Goal: Information Seeking & Learning: Learn about a topic

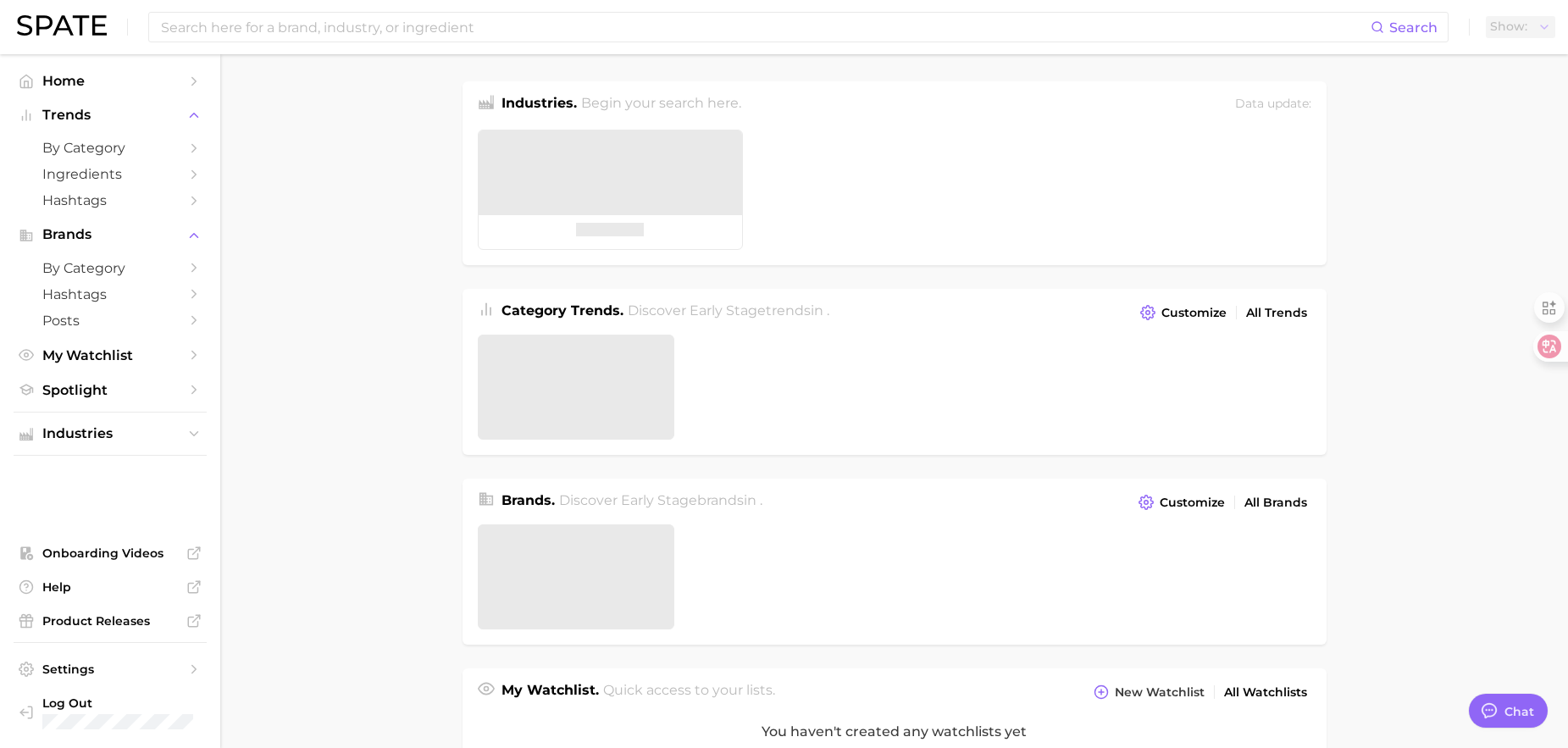
type textarea "x"
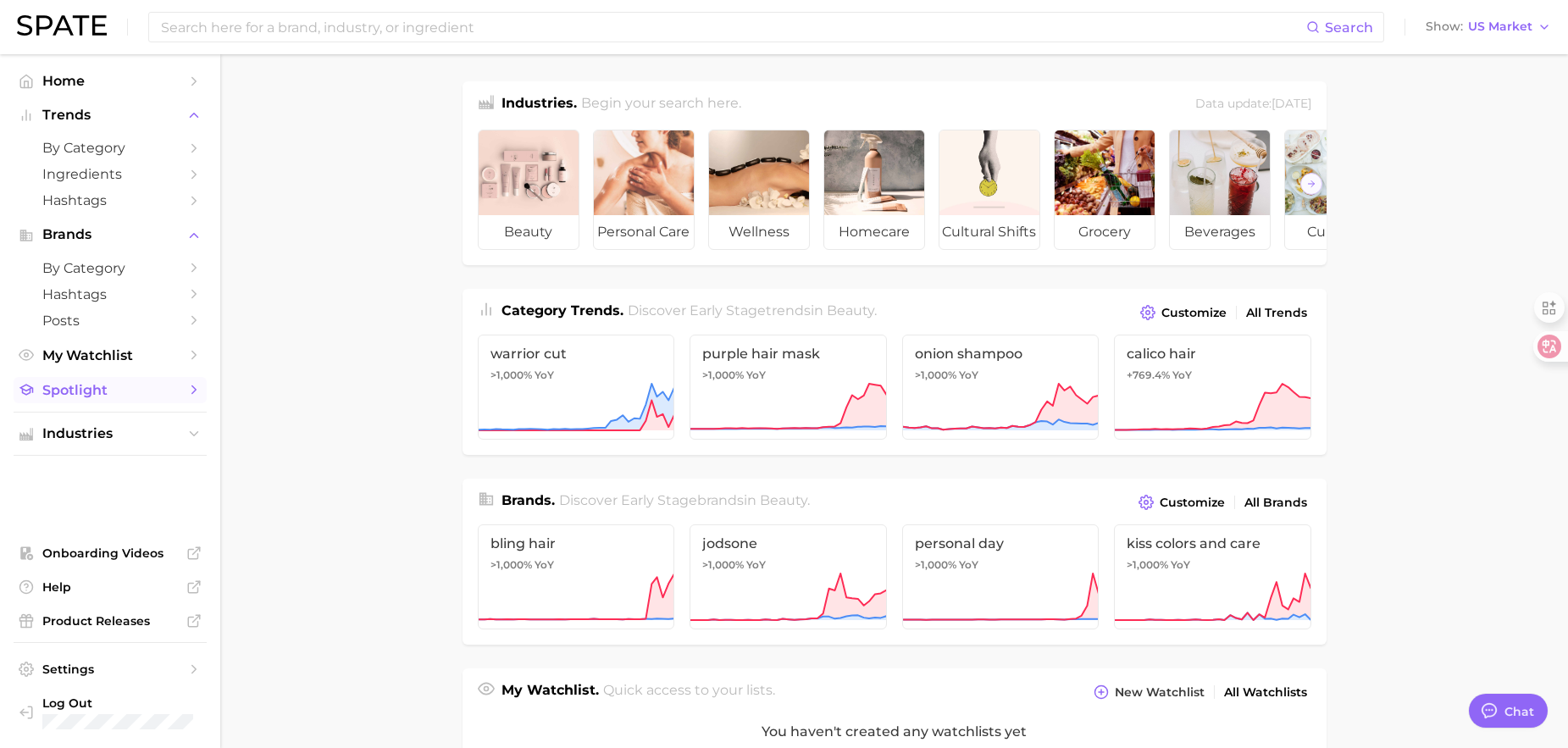
click at [98, 391] on span "Spotlight" at bounding box center [111, 389] width 136 height 16
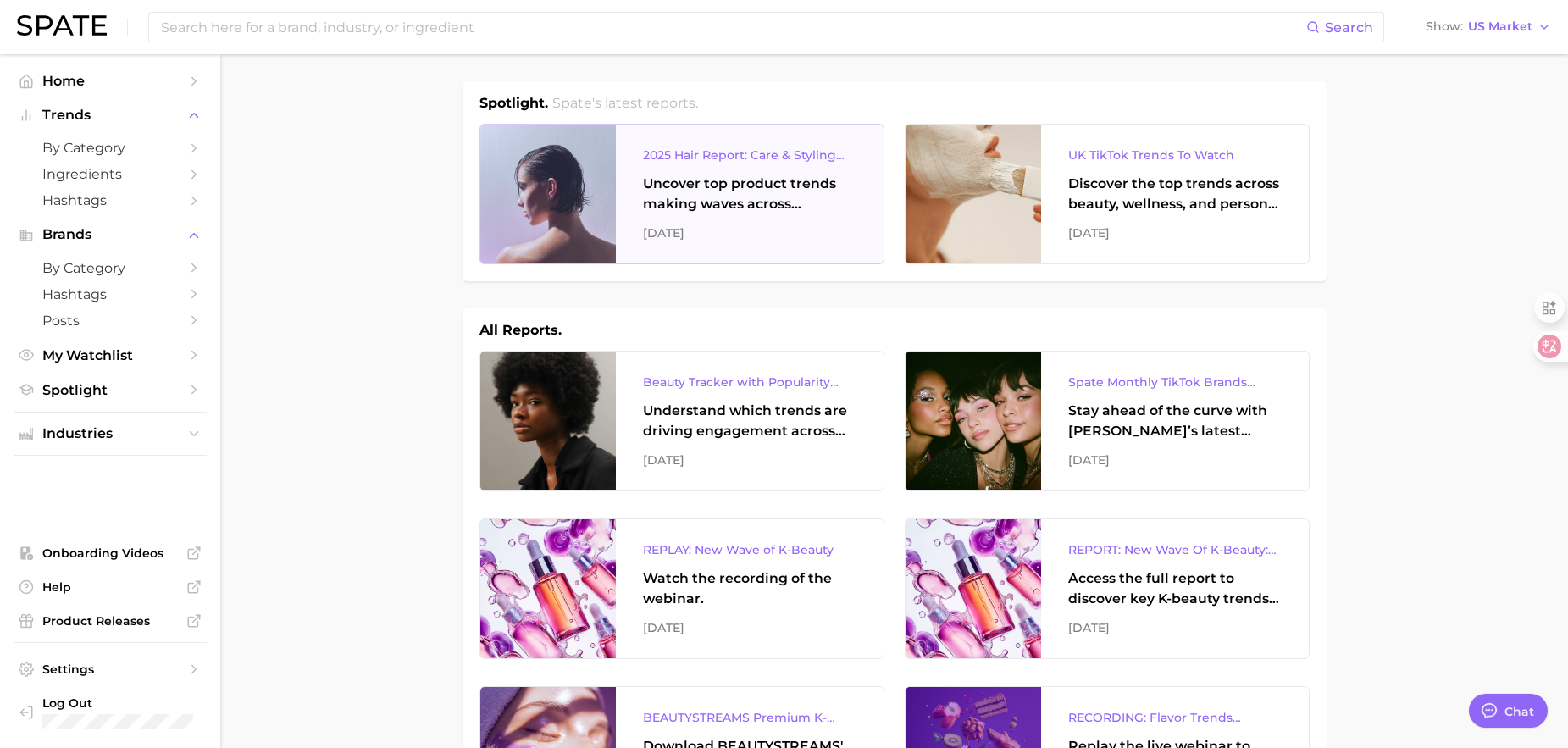
click at [708, 171] on div "2025 Hair Report: Care & Styling Products Uncover top product trends making wav…" at bounding box center [750, 194] width 268 height 139
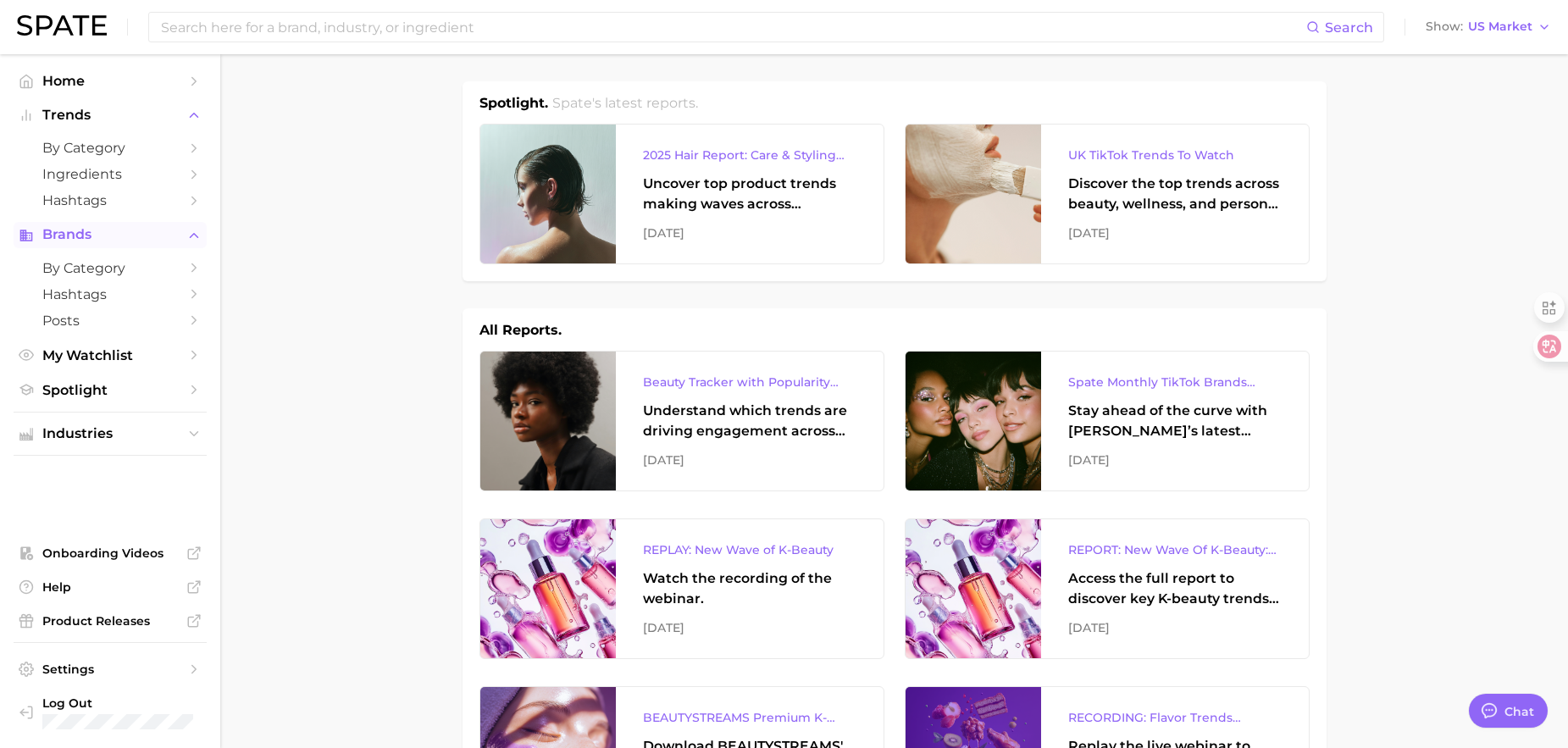
click at [85, 230] on span "Brands" at bounding box center [111, 234] width 136 height 15
click at [120, 243] on button "Brands" at bounding box center [111, 234] width 193 height 25
click at [100, 267] on span "by Category" at bounding box center [111, 268] width 136 height 16
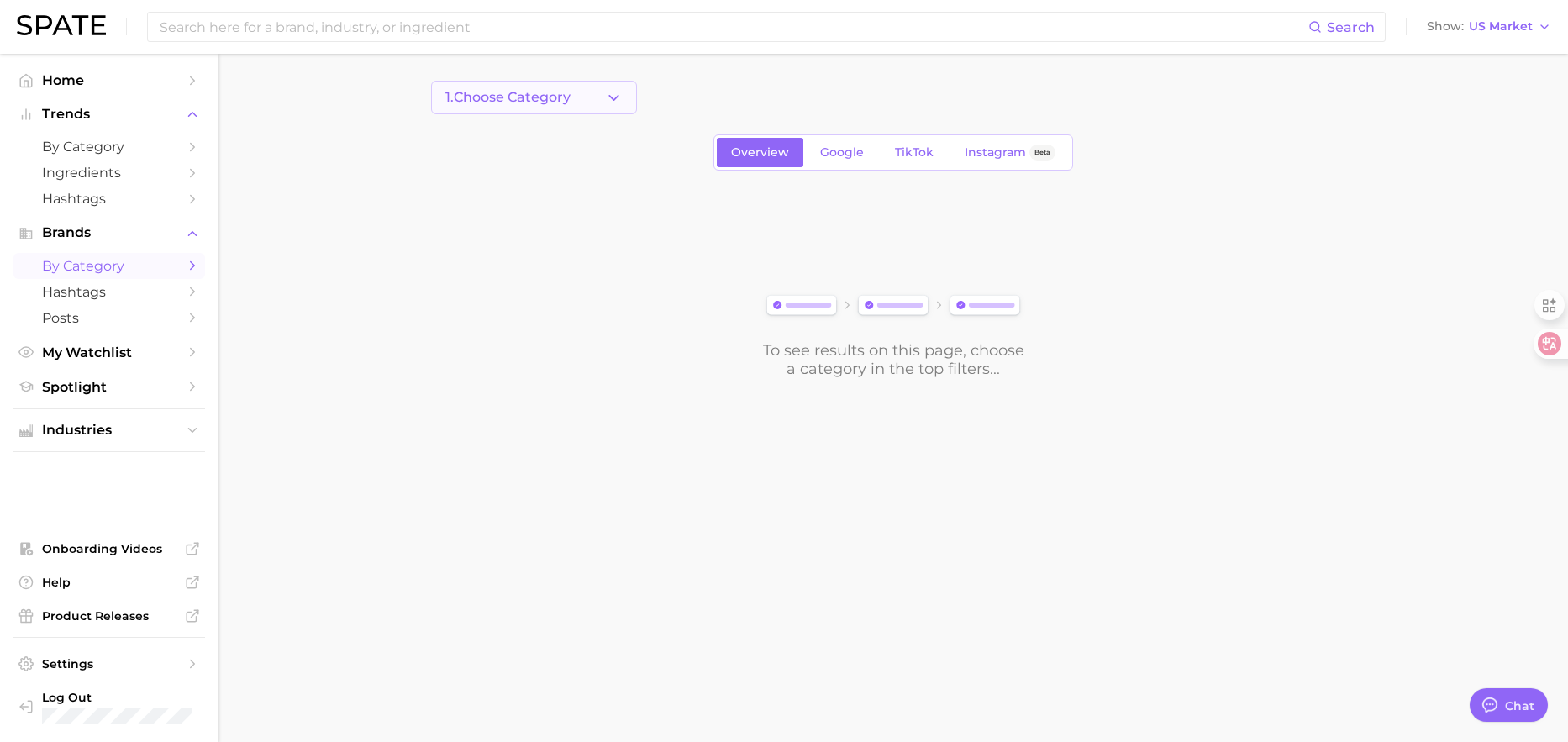
click at [550, 108] on button "1. Choose Category" at bounding box center [534, 98] width 206 height 33
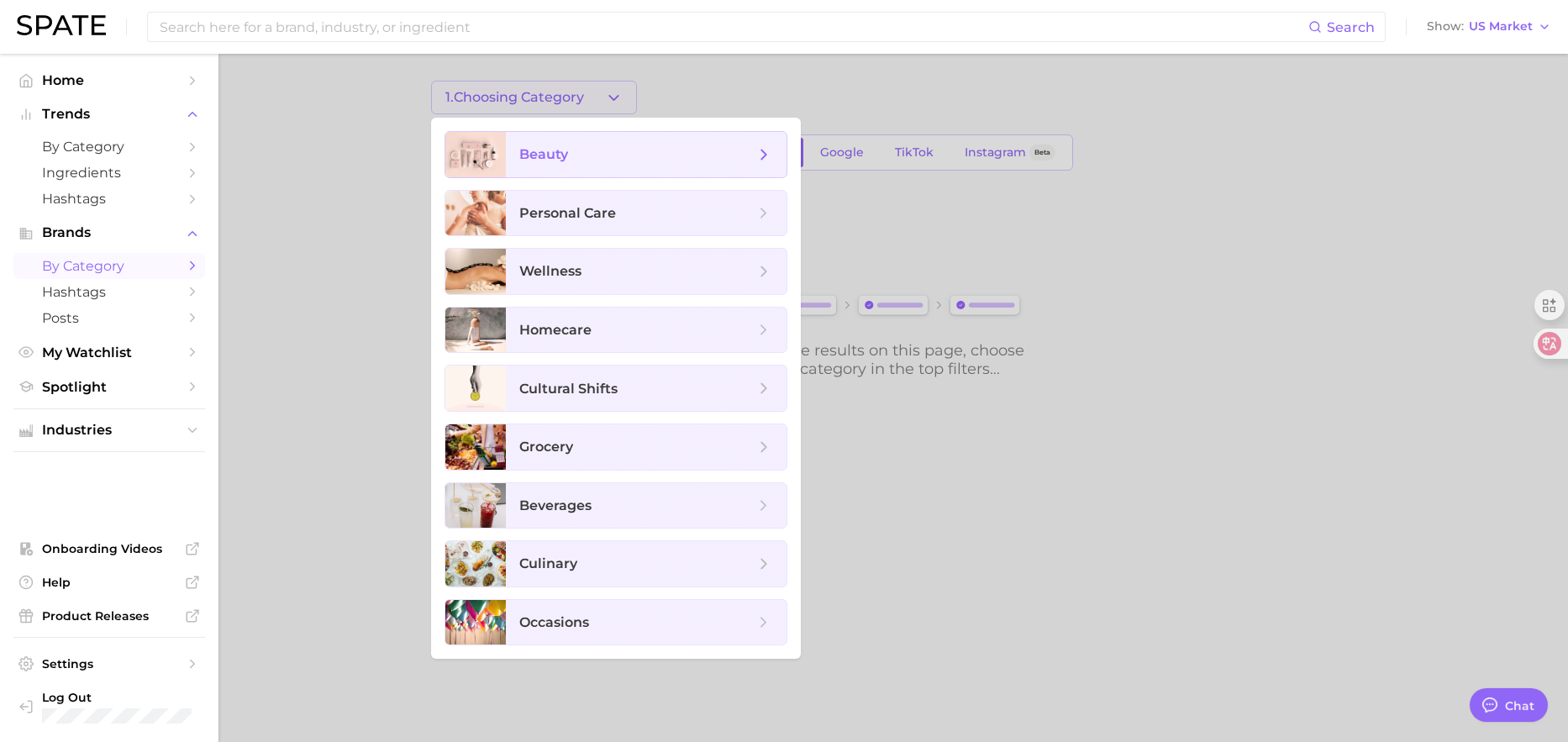
click at [555, 148] on span "beauty" at bounding box center [543, 154] width 49 height 16
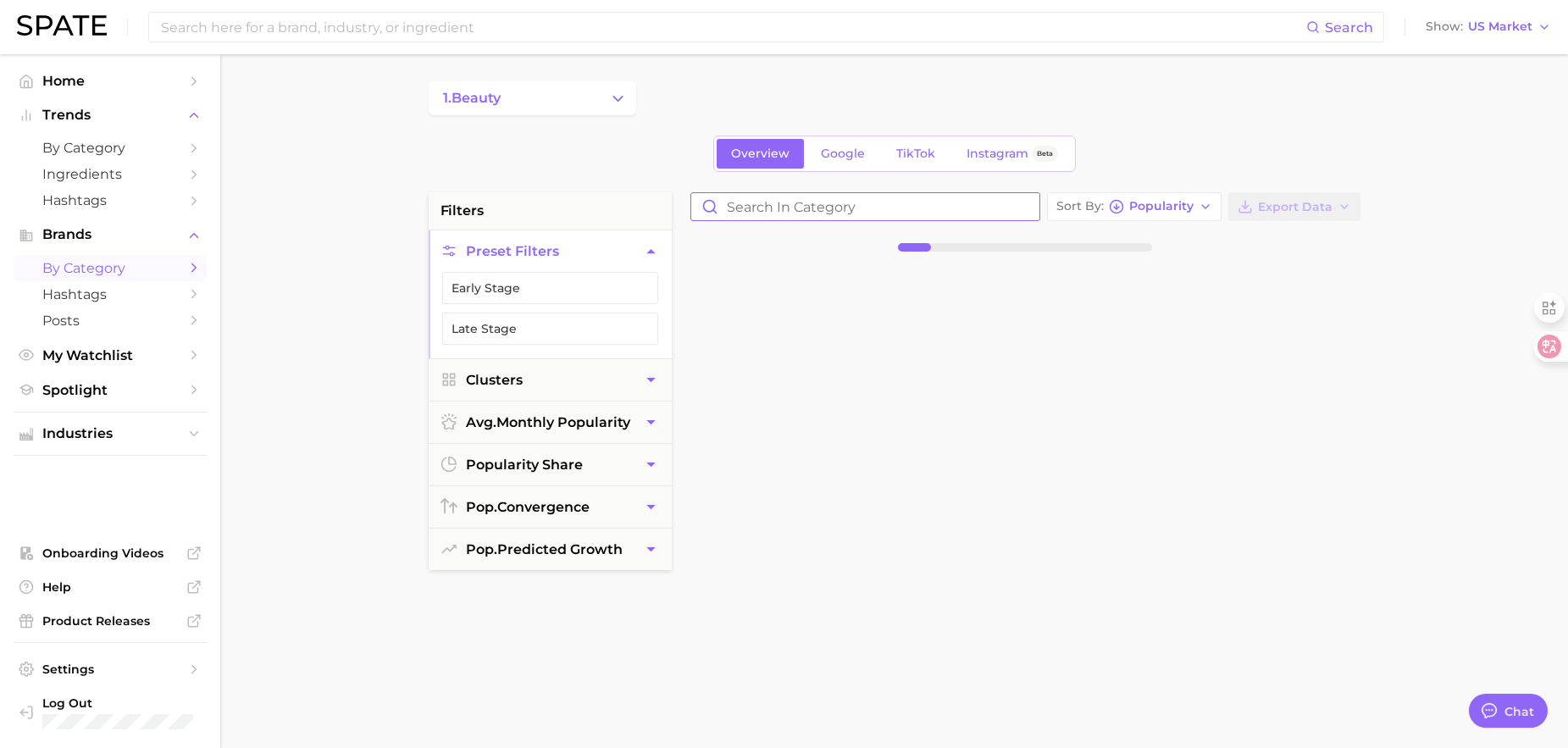
click at [770, 203] on input "Search in category" at bounding box center [865, 206] width 348 height 27
click at [237, 23] on input at bounding box center [732, 27] width 1147 height 29
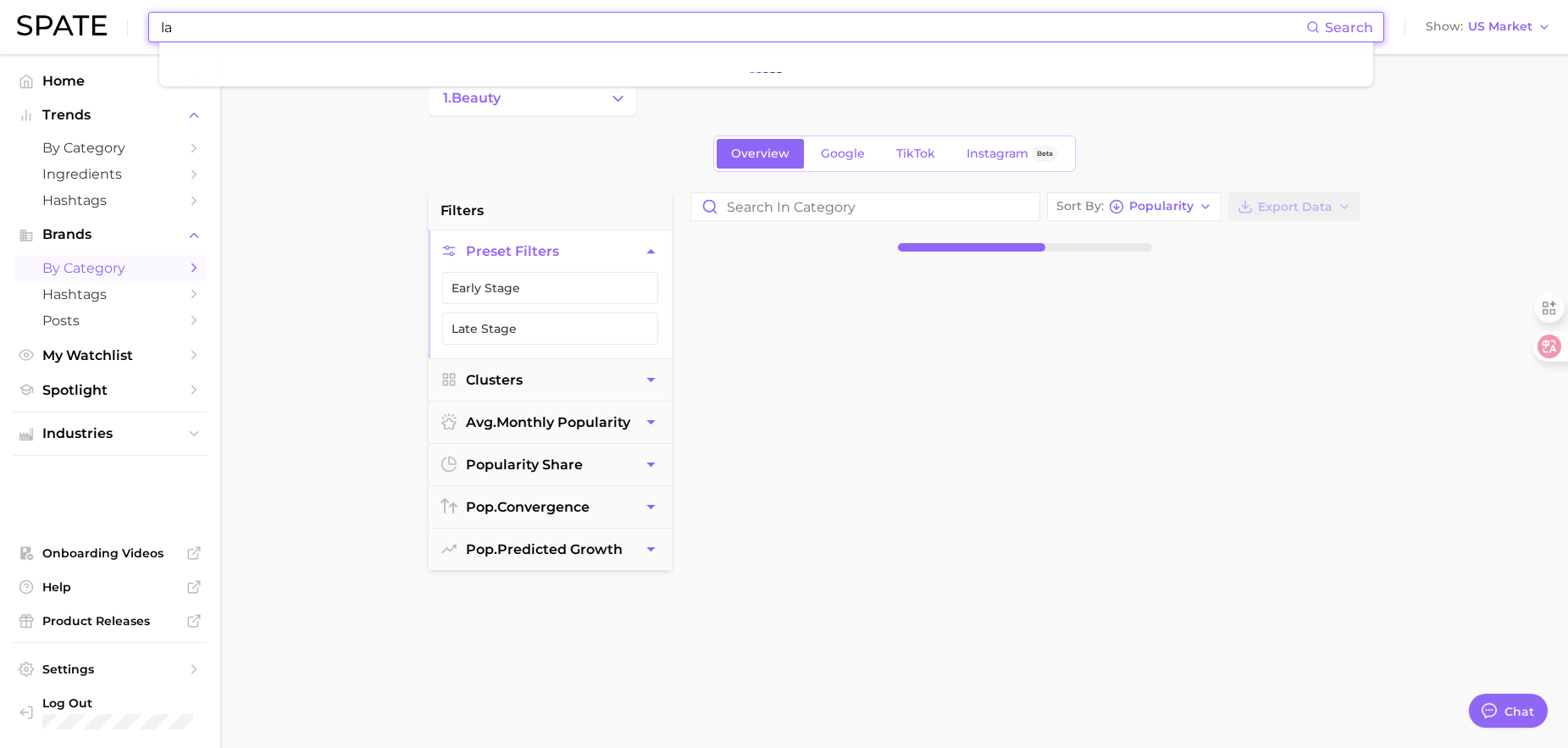
type input "l"
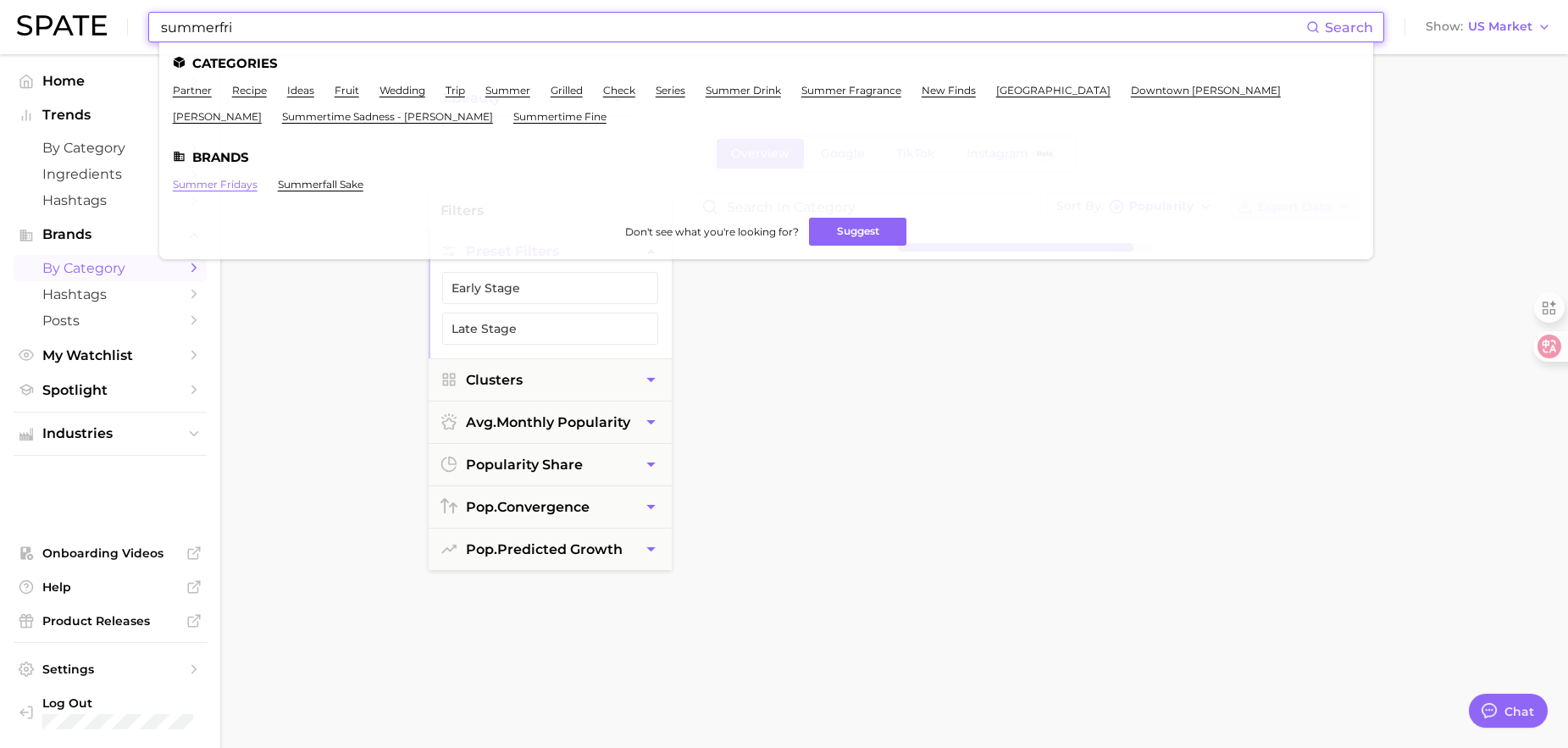
type input "summerfri"
click at [206, 181] on link "summer fridays" at bounding box center [215, 184] width 85 height 13
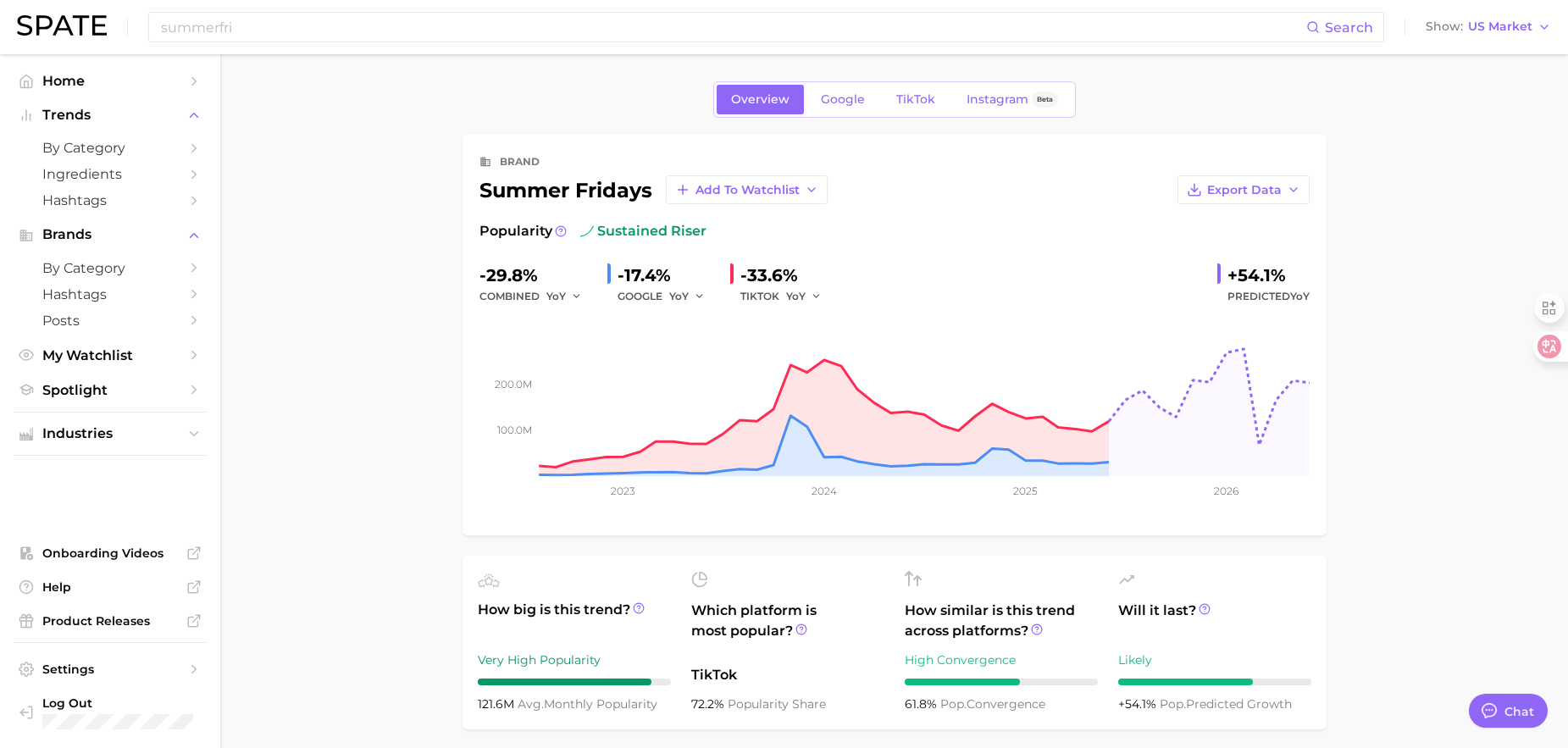
type textarea "x"
click at [739, 191] on span "Add to Watchlist" at bounding box center [748, 190] width 104 height 14
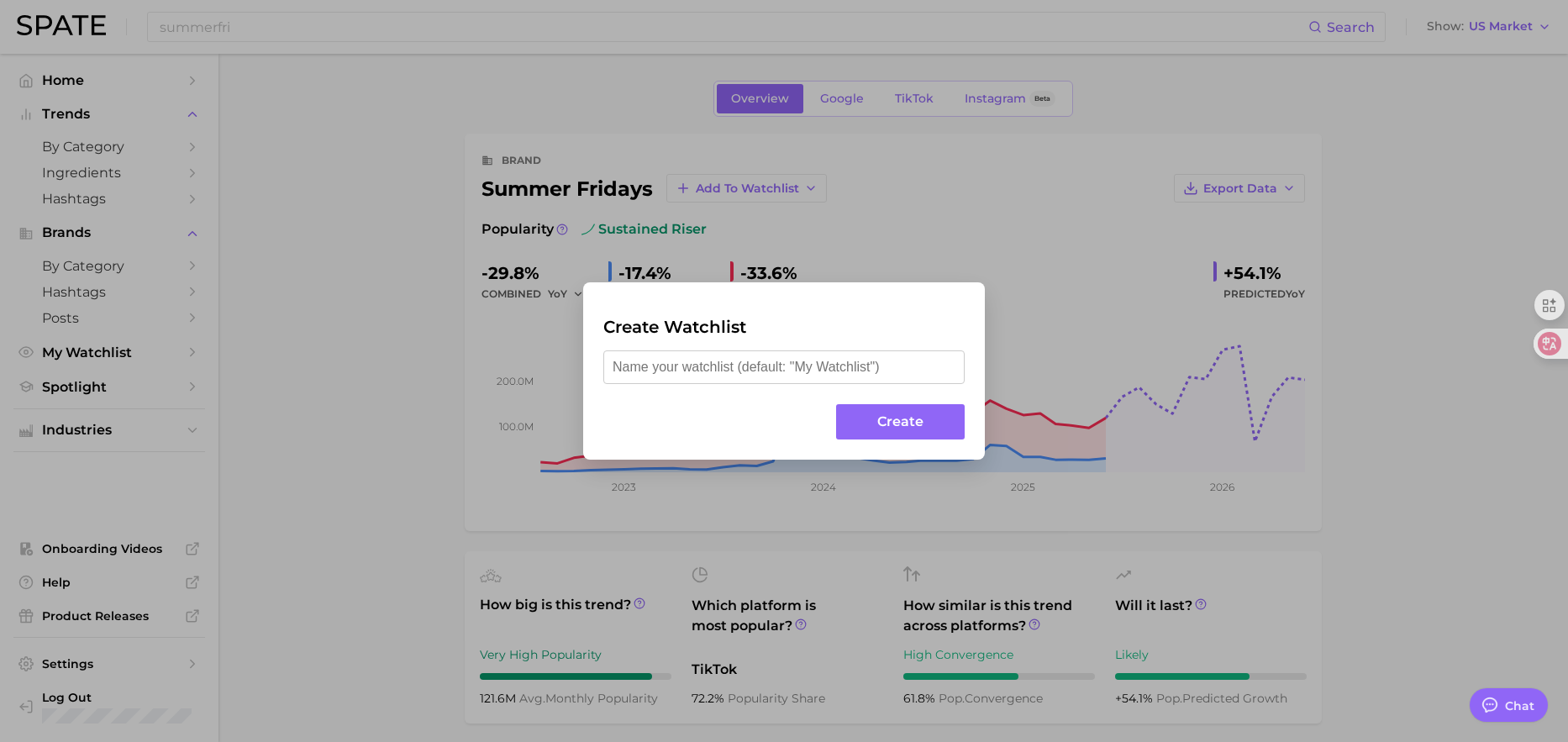
click at [985, 209] on div "Create Watchlist Create" at bounding box center [784, 371] width 1568 height 742
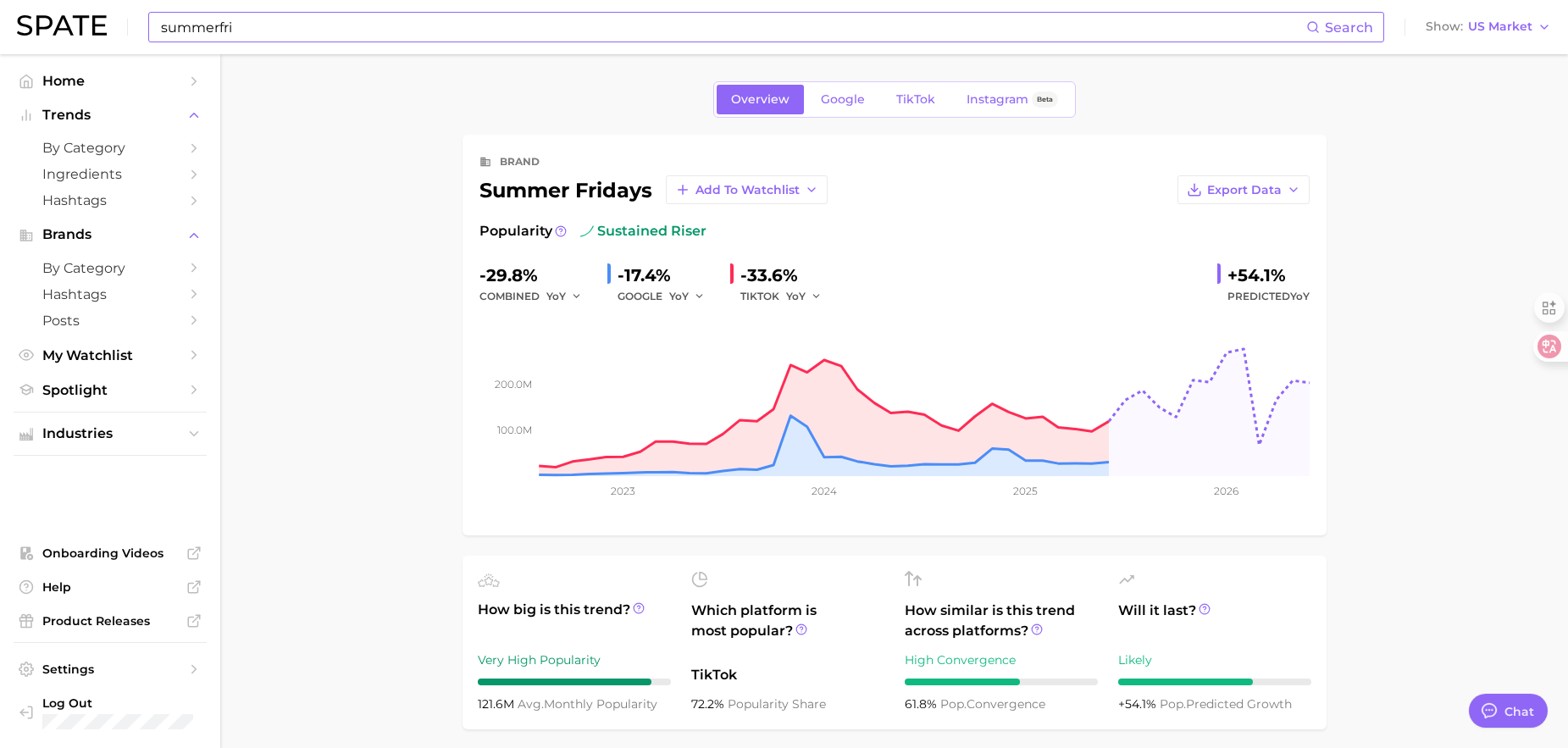
click at [251, 27] on input "summerfri" at bounding box center [732, 27] width 1147 height 29
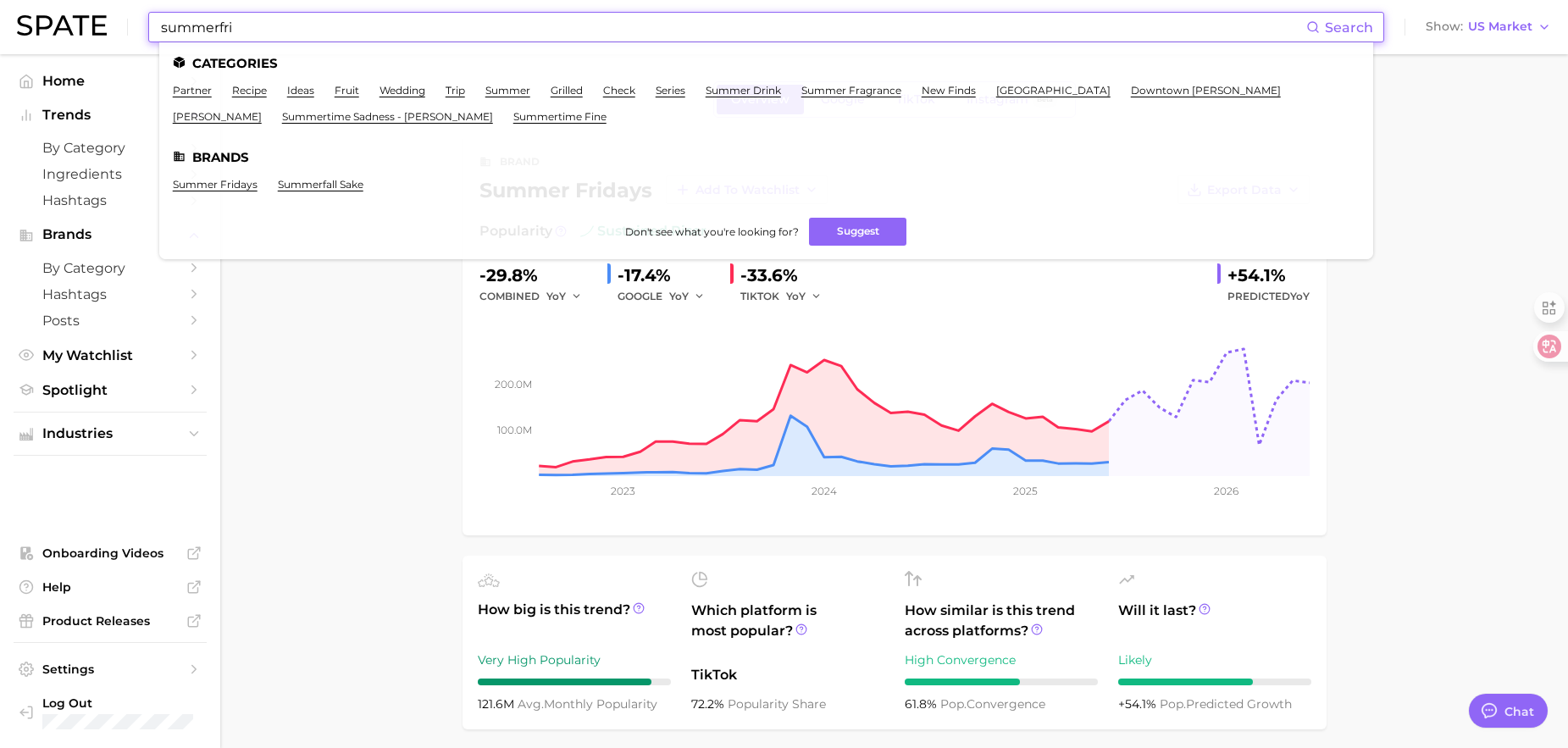
drag, startPoint x: 251, startPoint y: 27, endPoint x: 103, endPoint y: 23, distance: 148.1
click at [103, 23] on div "summerfri Search Categories partner recipe ideas fruit wedding trip summer gril…" at bounding box center [783, 27] width 1534 height 54
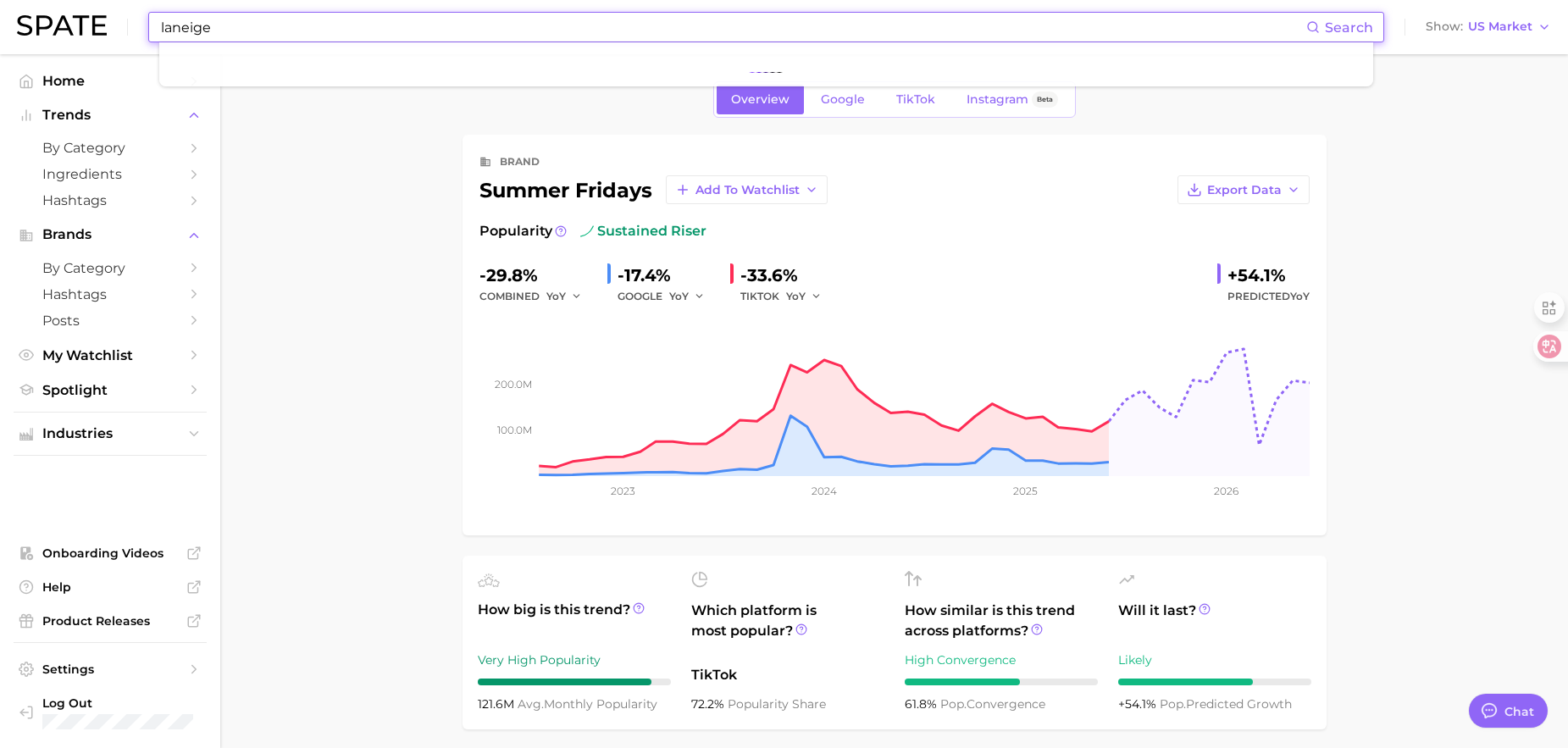
click at [271, 30] on input "laneige" at bounding box center [732, 27] width 1147 height 29
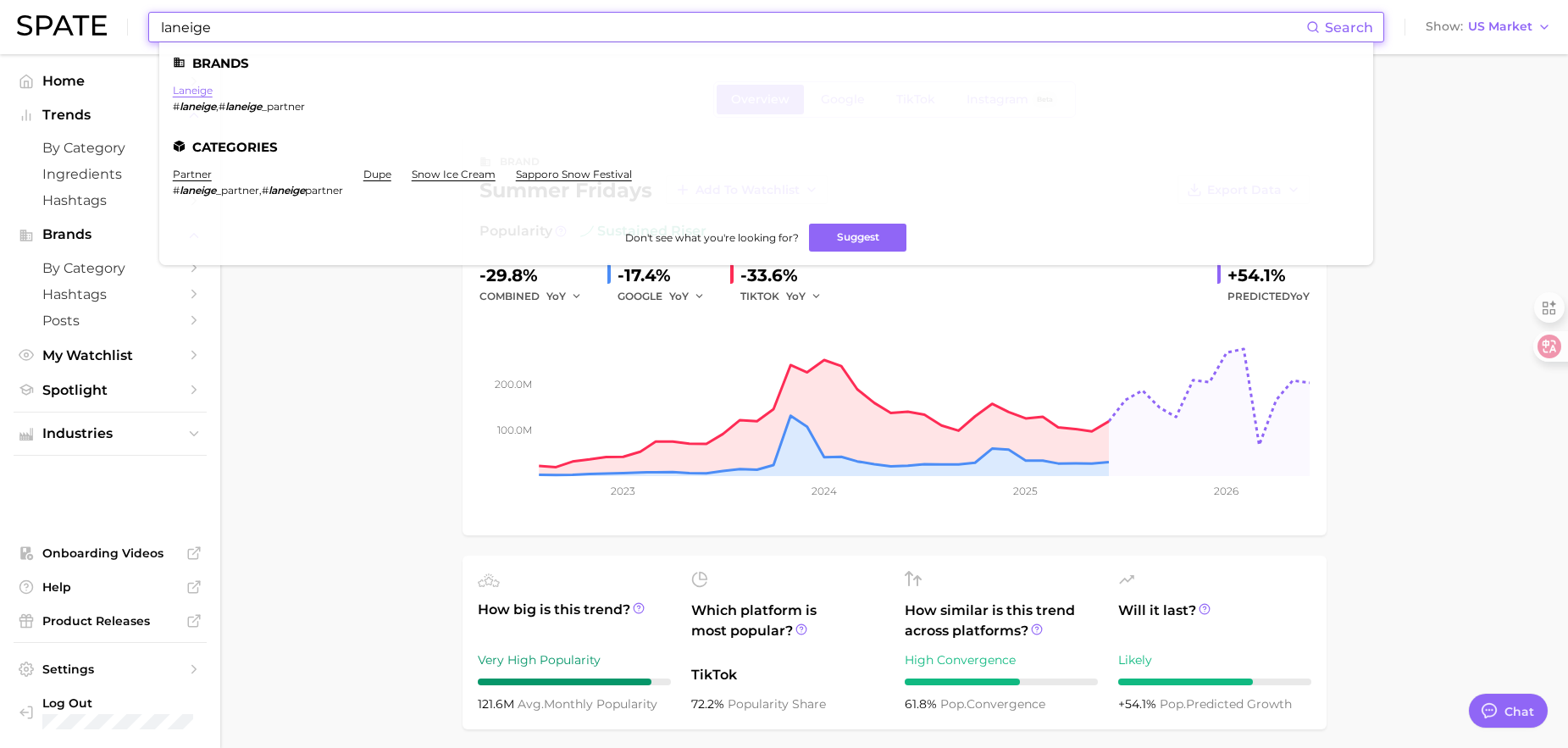
click at [190, 89] on link "laneige" at bounding box center [192, 90] width 40 height 13
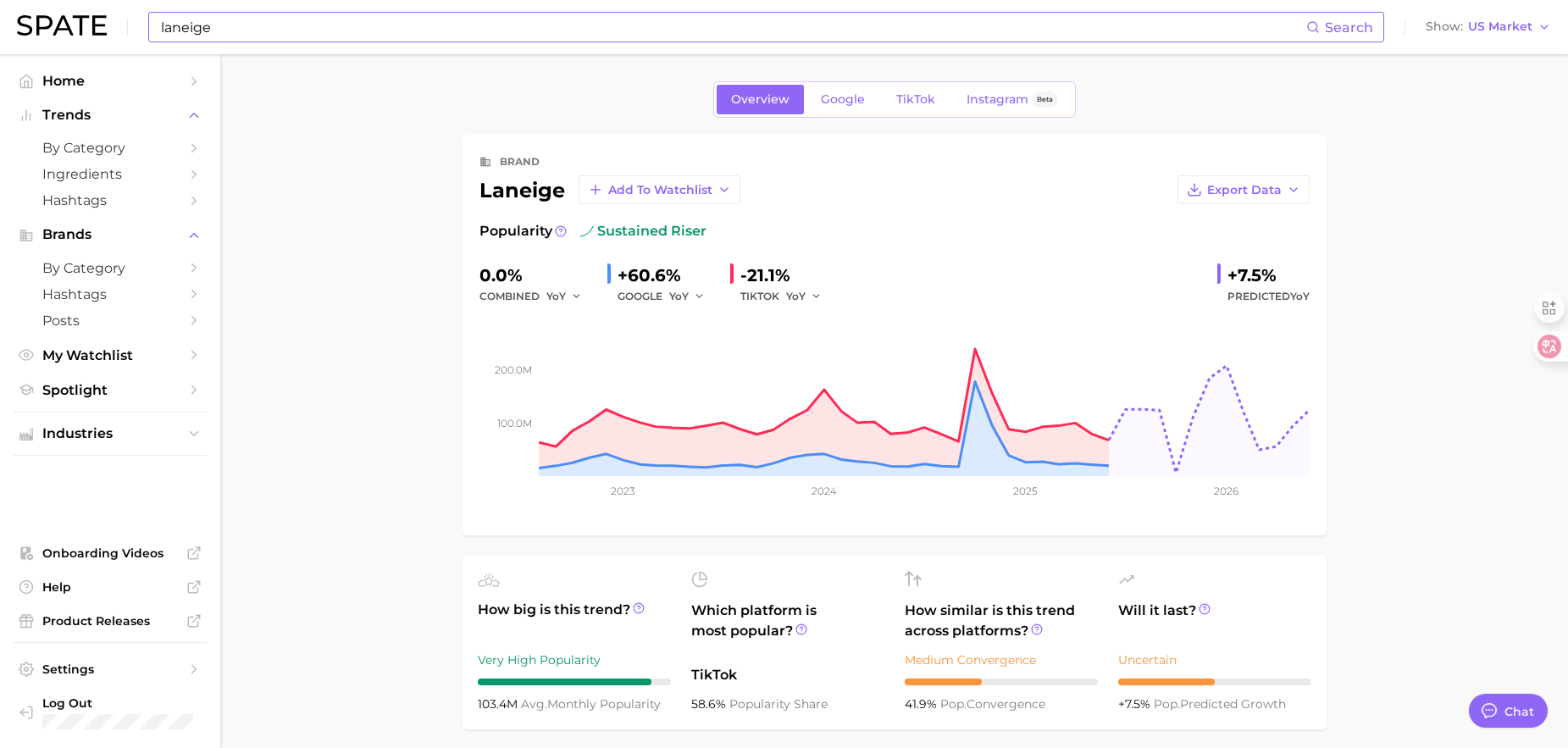
click at [214, 30] on input "laneige" at bounding box center [732, 27] width 1147 height 29
type input "l"
click at [214, 24] on input "rhode" at bounding box center [732, 27] width 1147 height 29
click at [242, 28] on input "rhode" at bounding box center [732, 27] width 1147 height 29
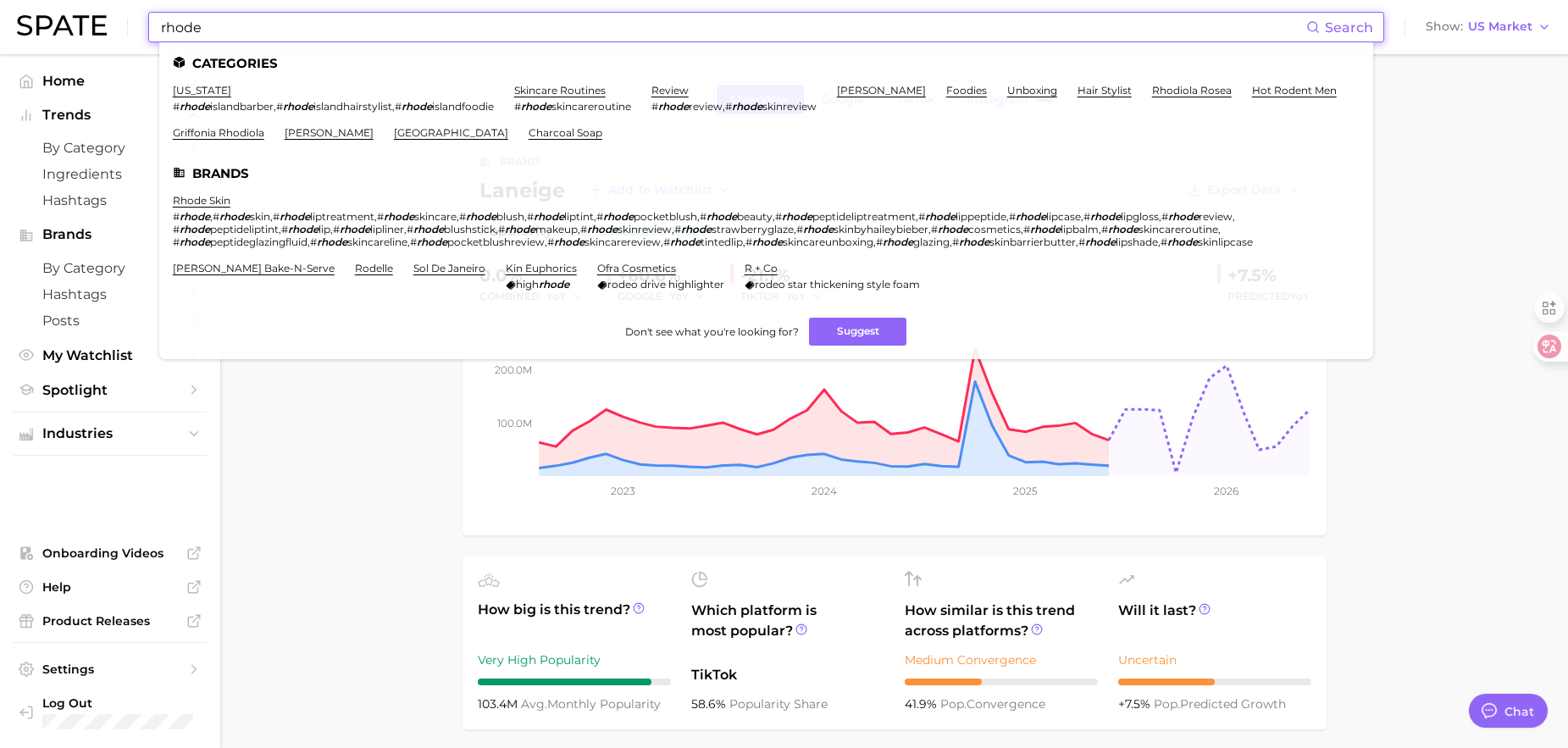
drag, startPoint x: 203, startPoint y: 29, endPoint x: 95, endPoint y: 25, distance: 108.1
click at [95, 25] on div "rhode Search Categories [US_STATE] # [GEOGRAPHIC_DATA] , # [GEOGRAPHIC_DATA] , …" at bounding box center [783, 27] width 1534 height 54
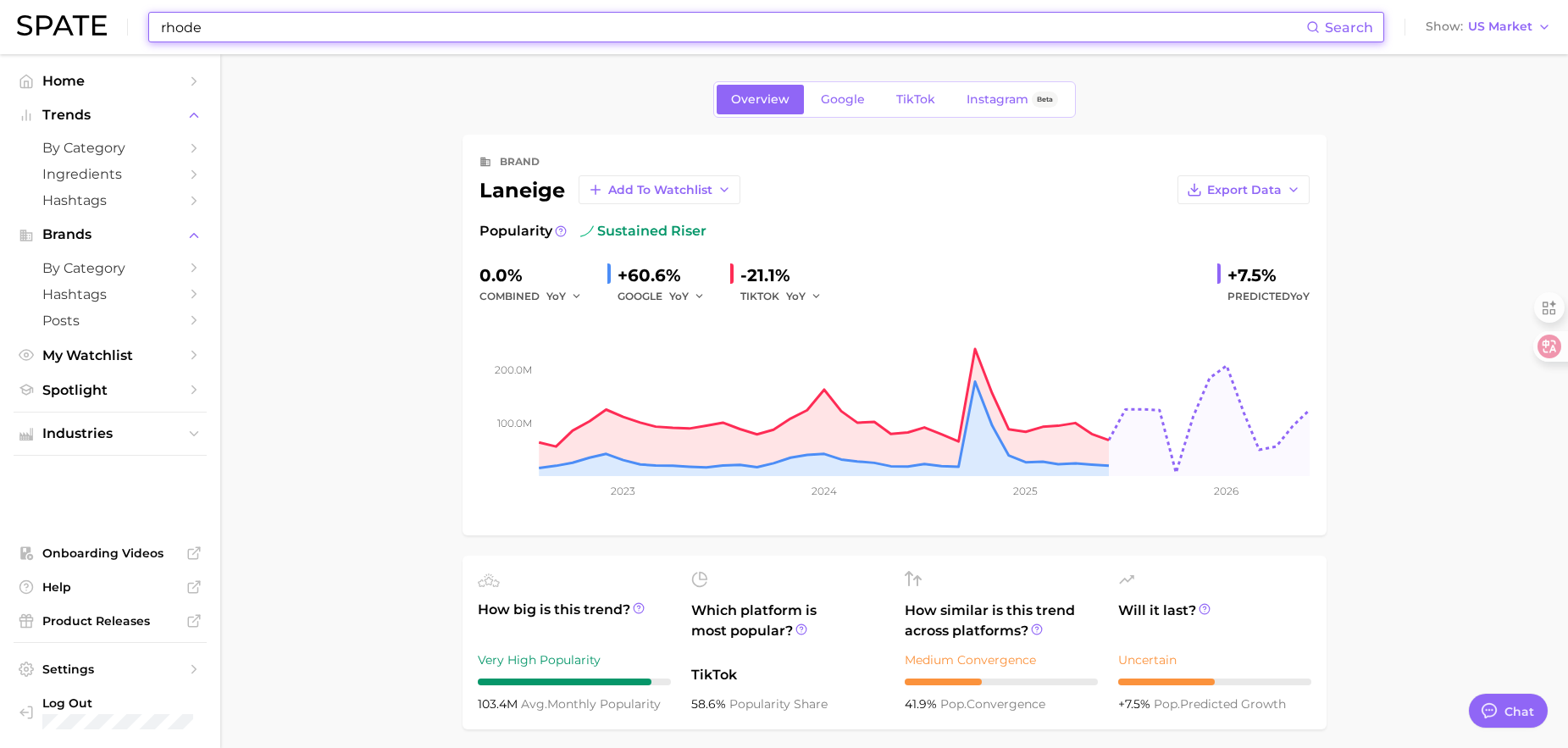
paste input "R"
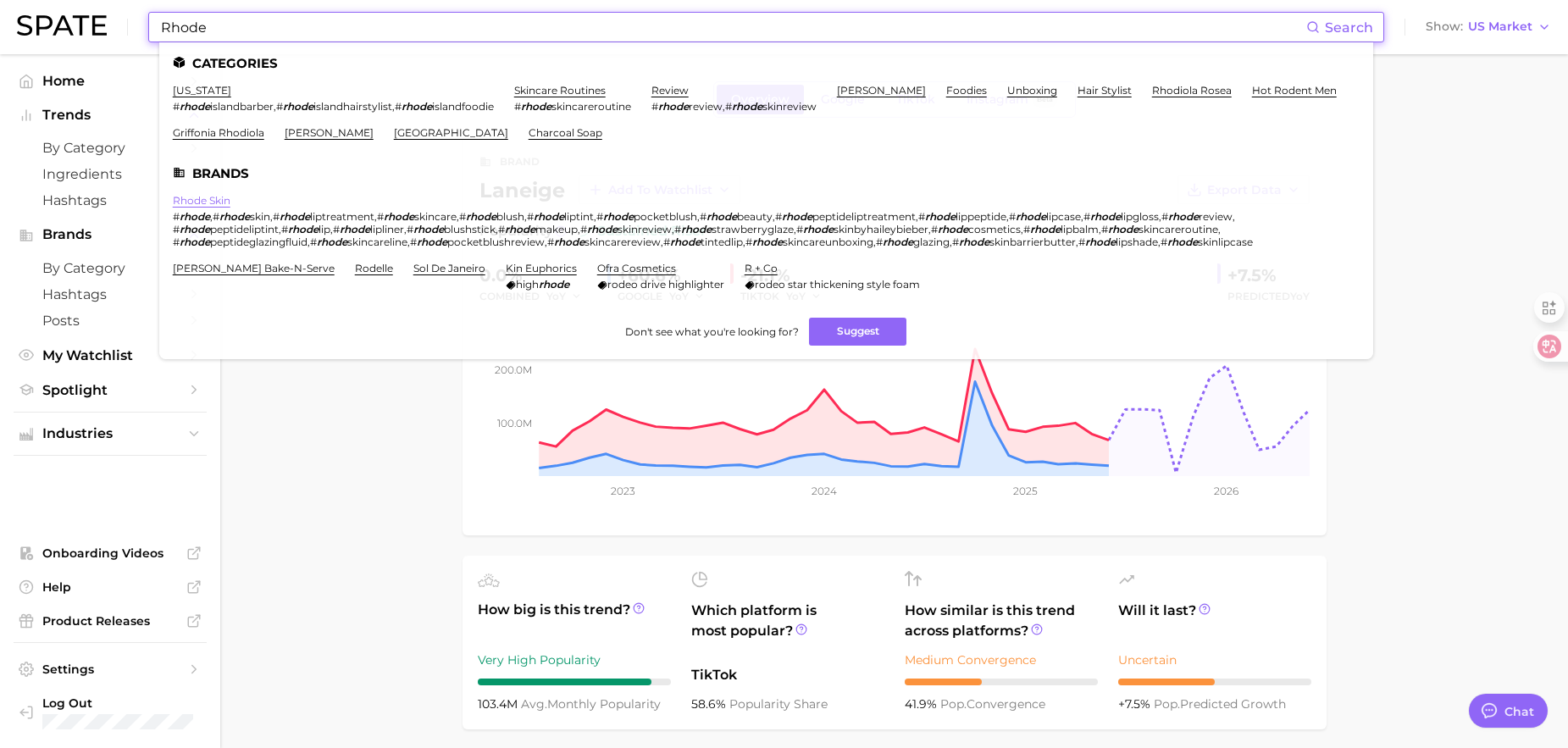
type input "Rhode"
click at [213, 203] on link "rhode skin" at bounding box center [202, 201] width 58 height 13
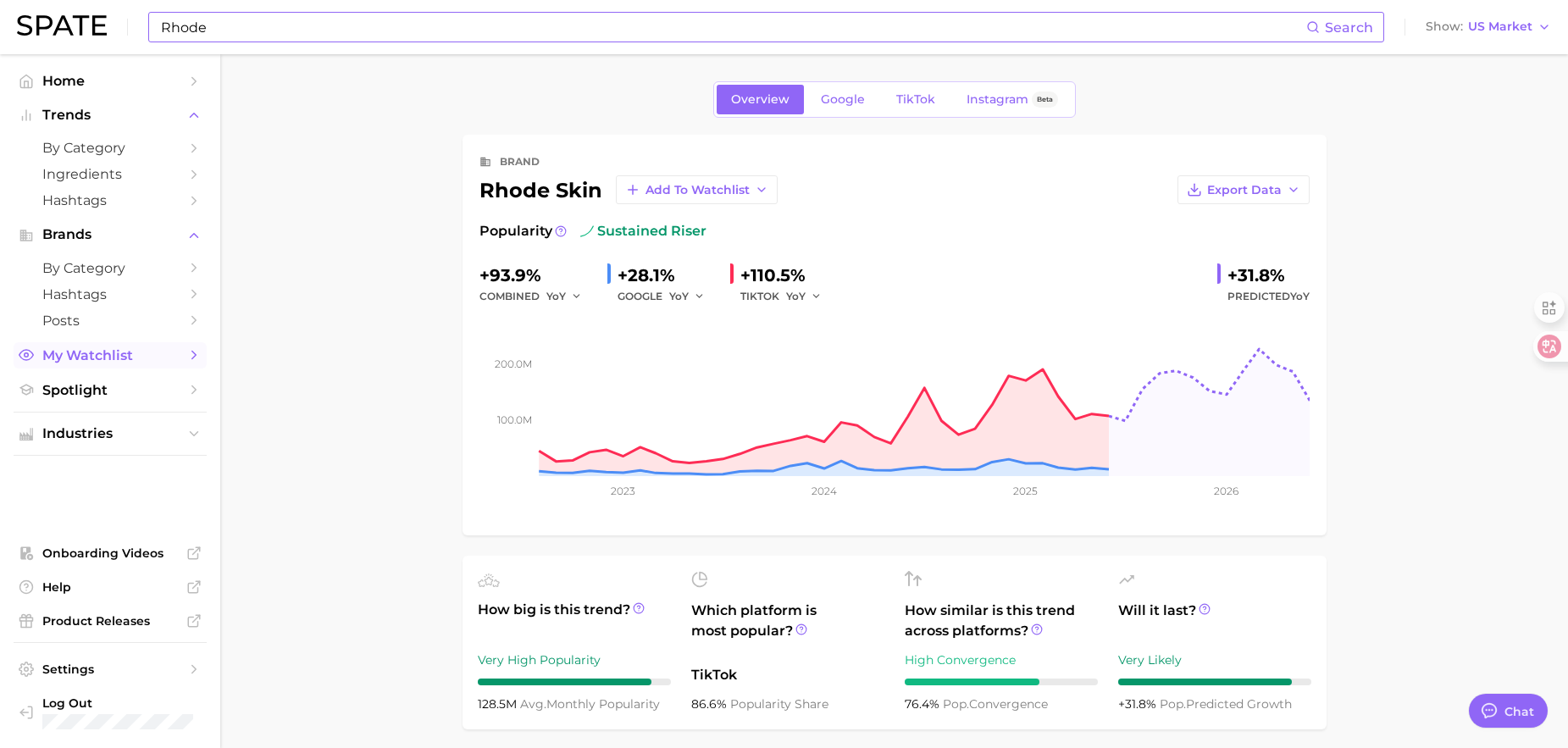
click at [117, 360] on span "My Watchlist" at bounding box center [111, 355] width 136 height 16
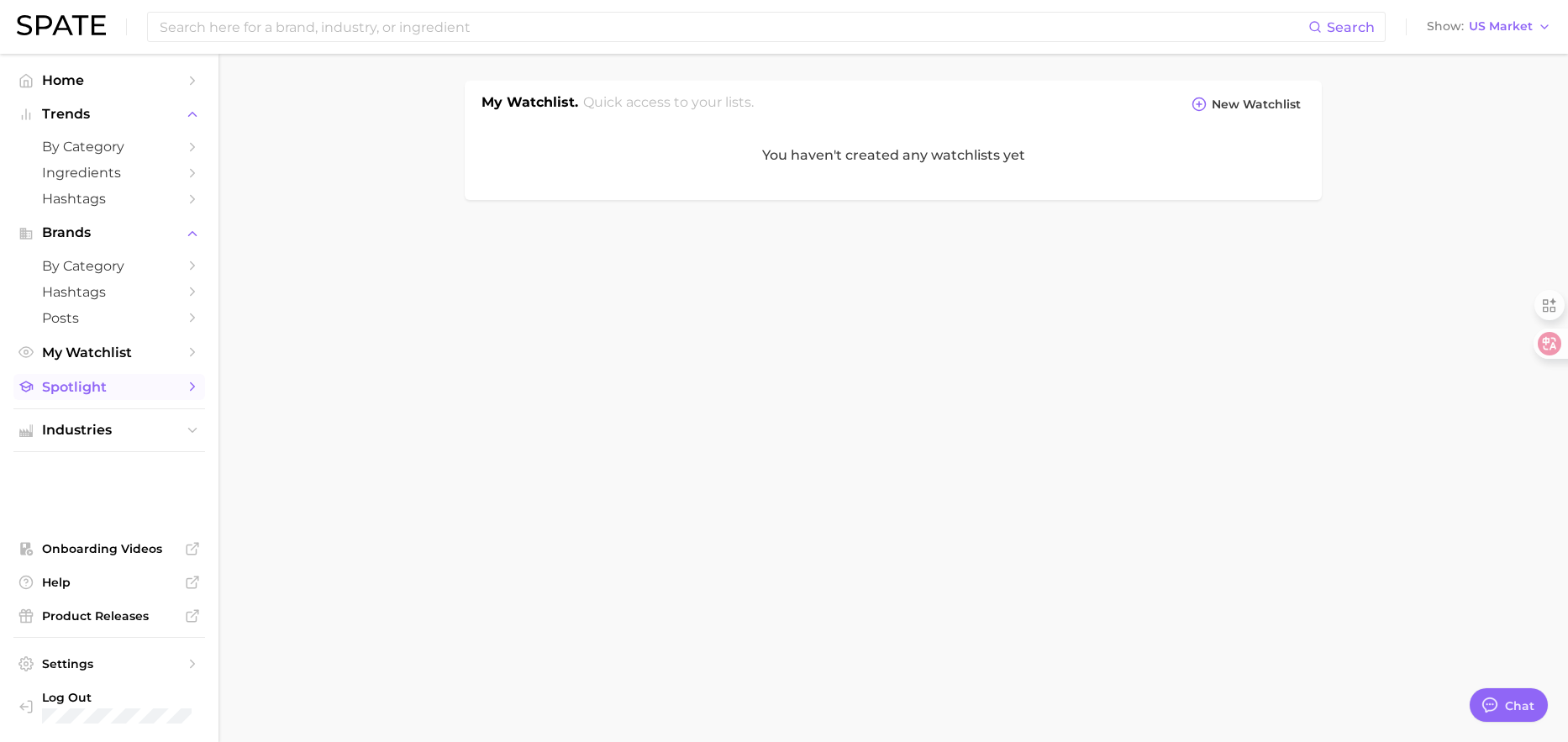
click at [122, 376] on link "Spotlight" at bounding box center [110, 387] width 192 height 26
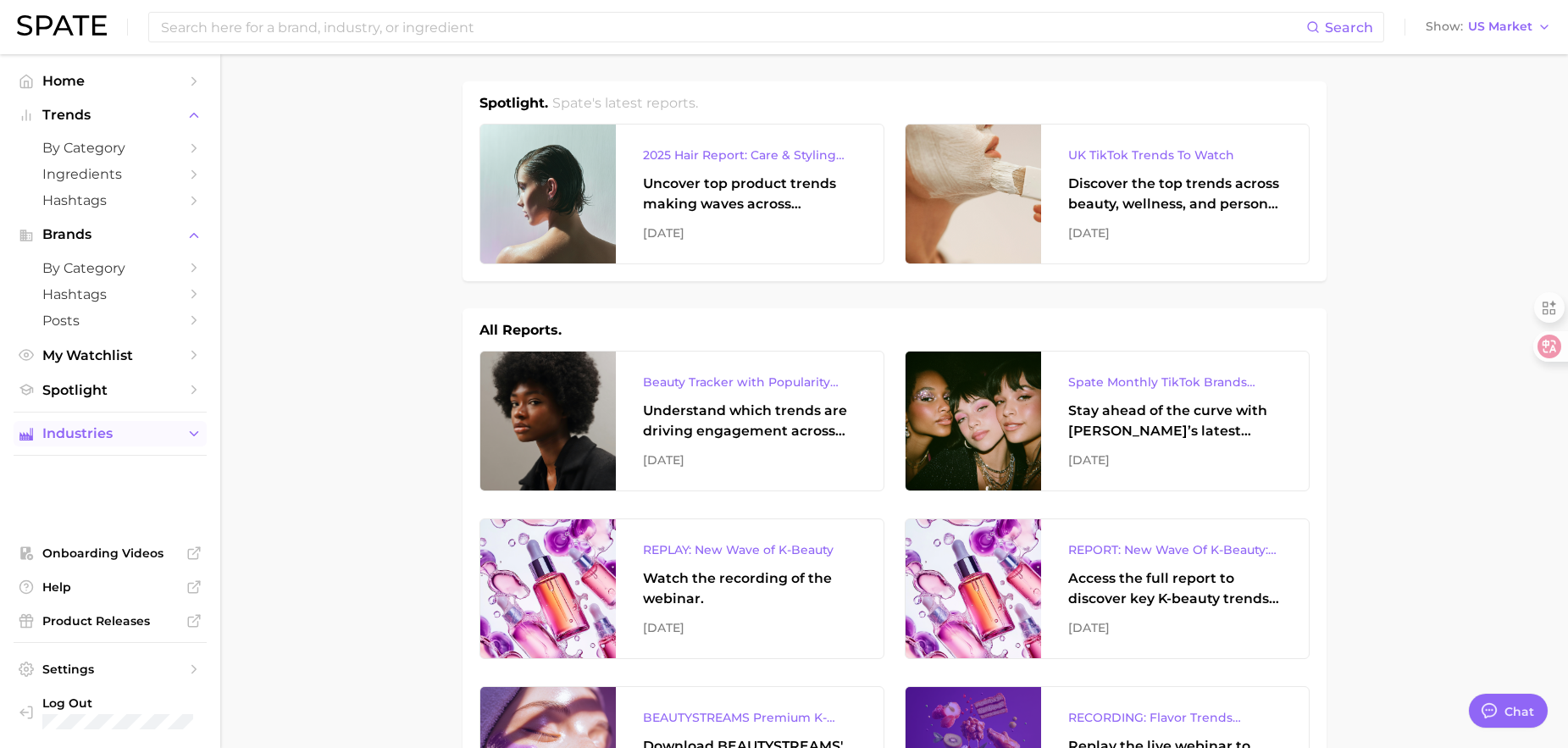
click at [119, 428] on span "Industries" at bounding box center [111, 434] width 136 height 15
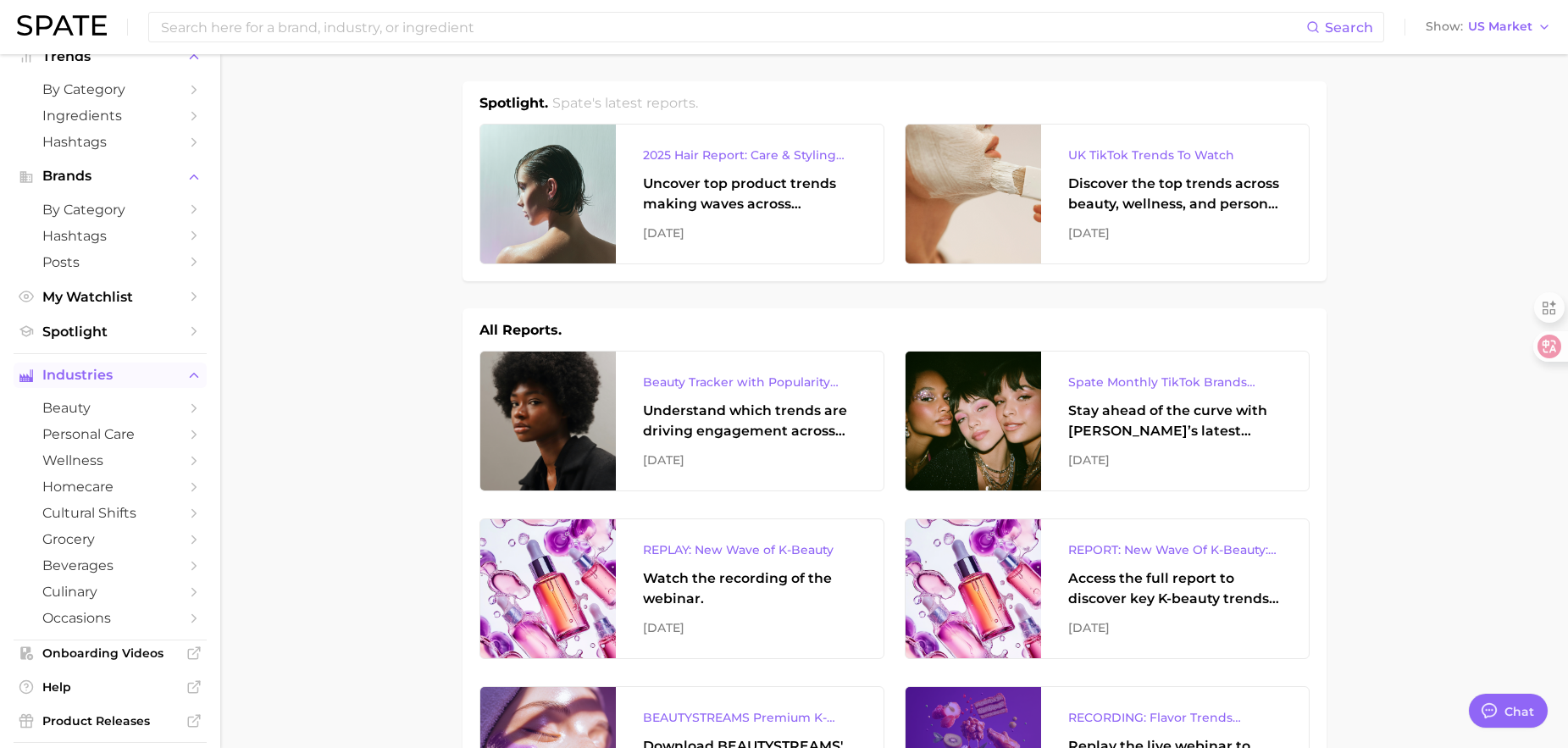
scroll to position [85, 0]
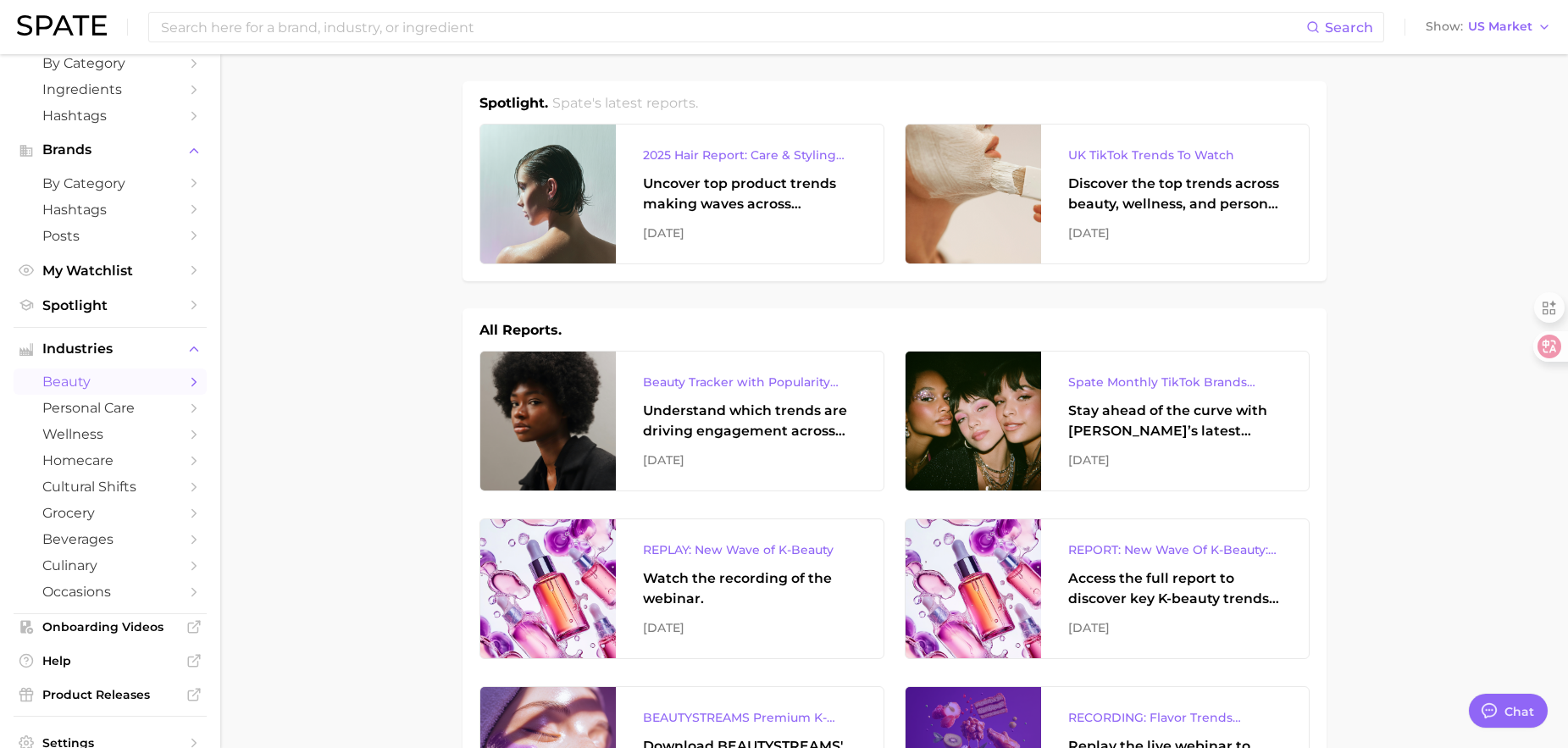
click at [99, 380] on span "beauty" at bounding box center [111, 381] width 136 height 16
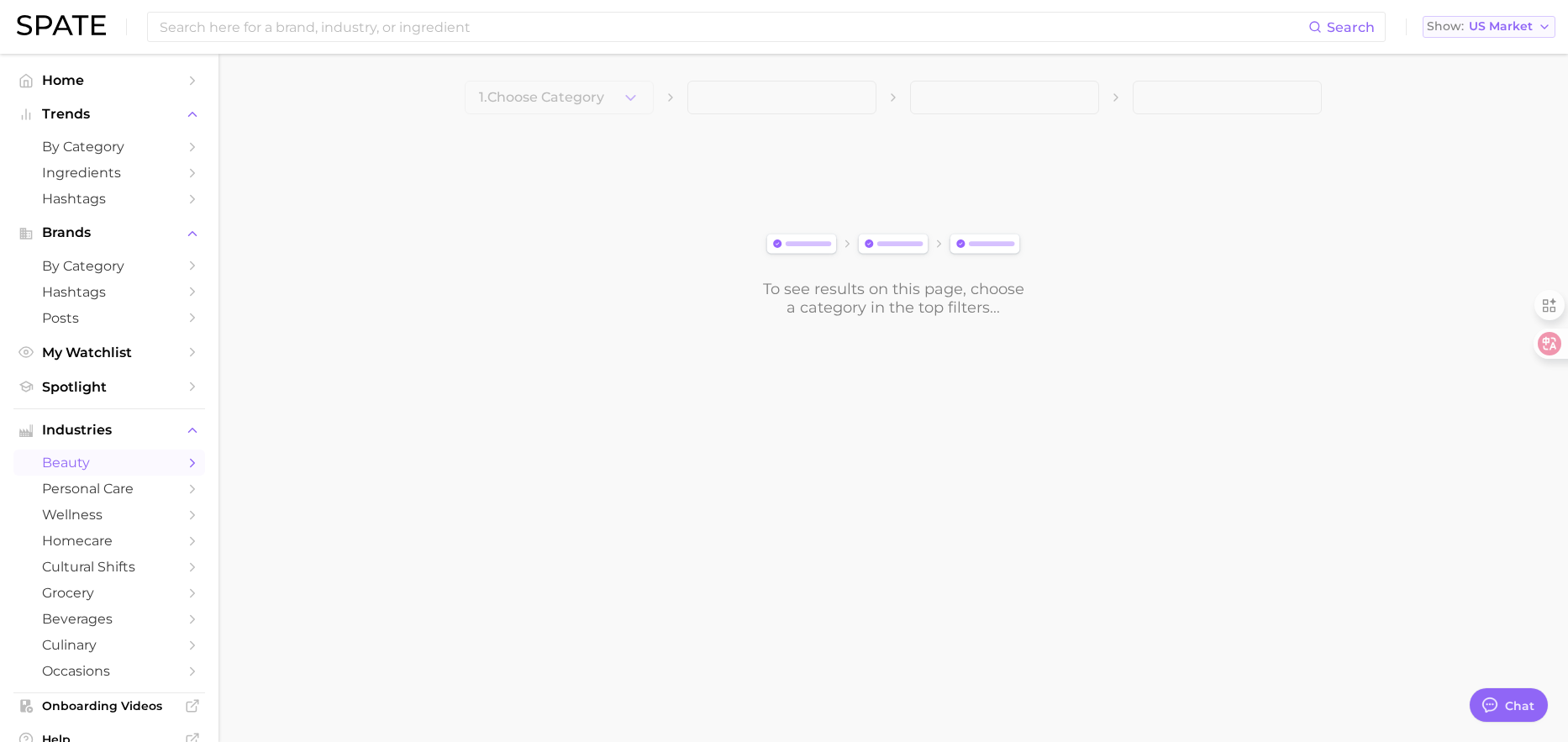
click at [1500, 27] on span "US Market" at bounding box center [1501, 27] width 64 height 9
click at [1488, 82] on span "[GEOGRAPHIC_DATA]" at bounding box center [1481, 84] width 130 height 14
click at [577, 100] on span "1. Choose Category" at bounding box center [542, 98] width 125 height 15
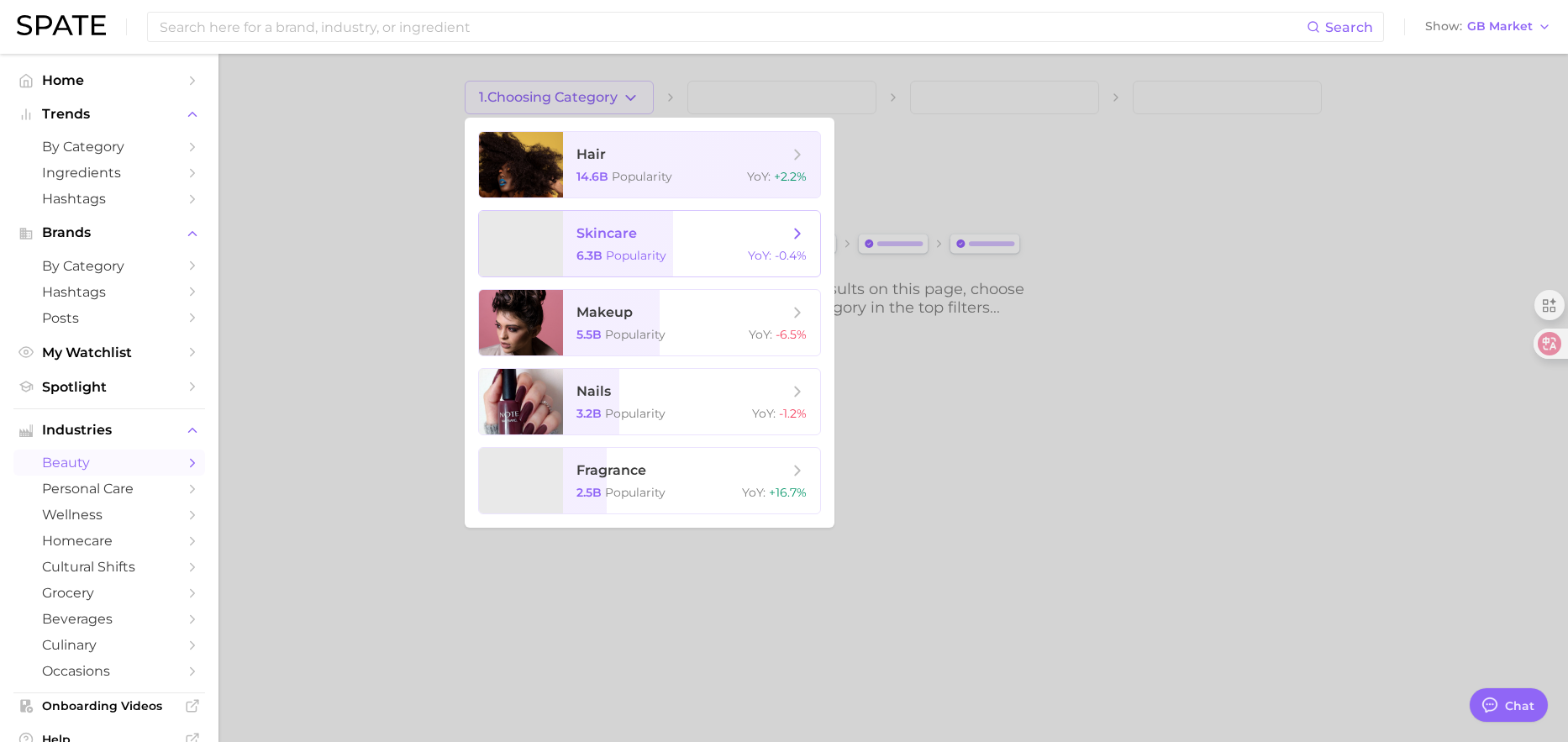
click at [626, 245] on span "skincare 6.3b Popularity YoY : -0.4%" at bounding box center [691, 243] width 257 height 65
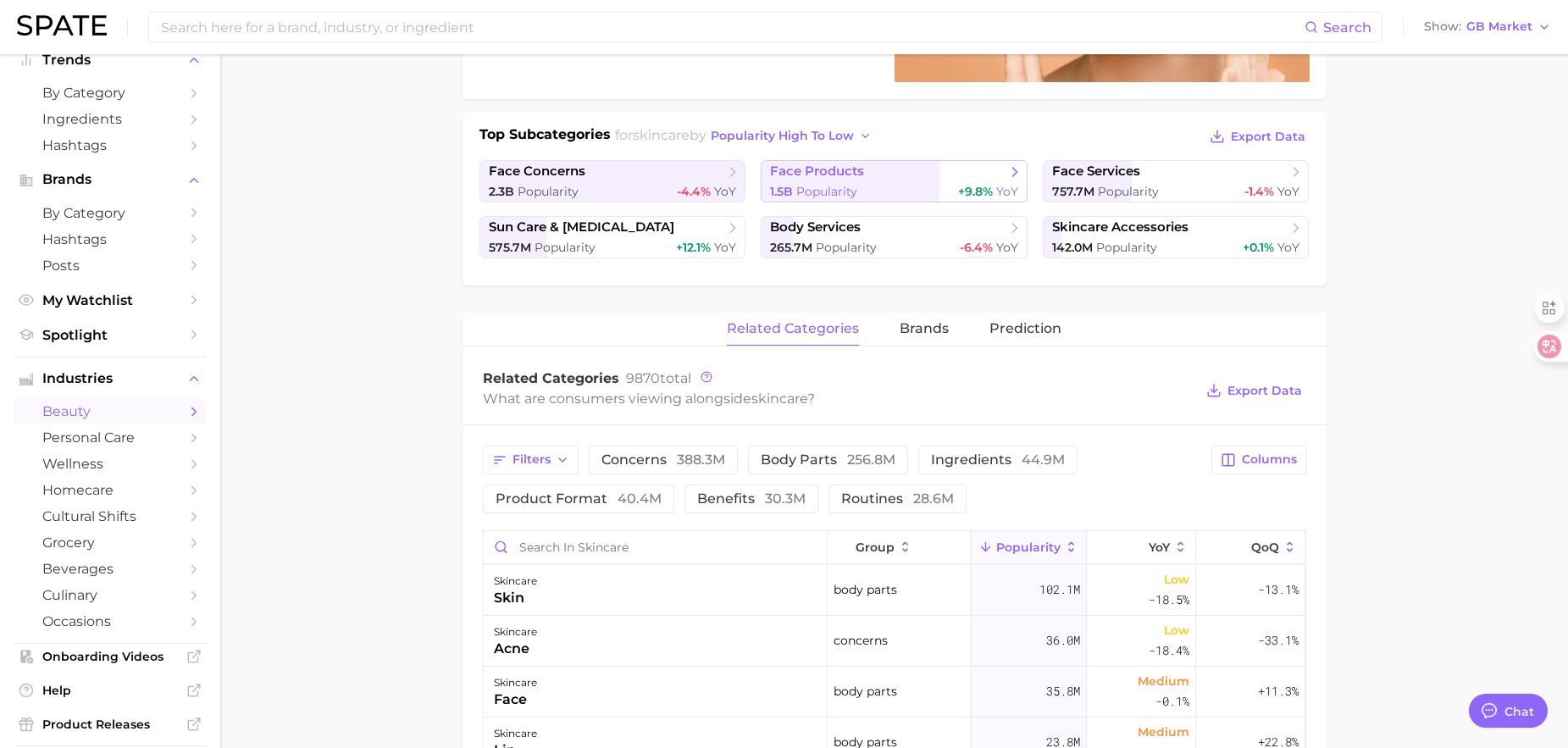
scroll to position [85, 0]
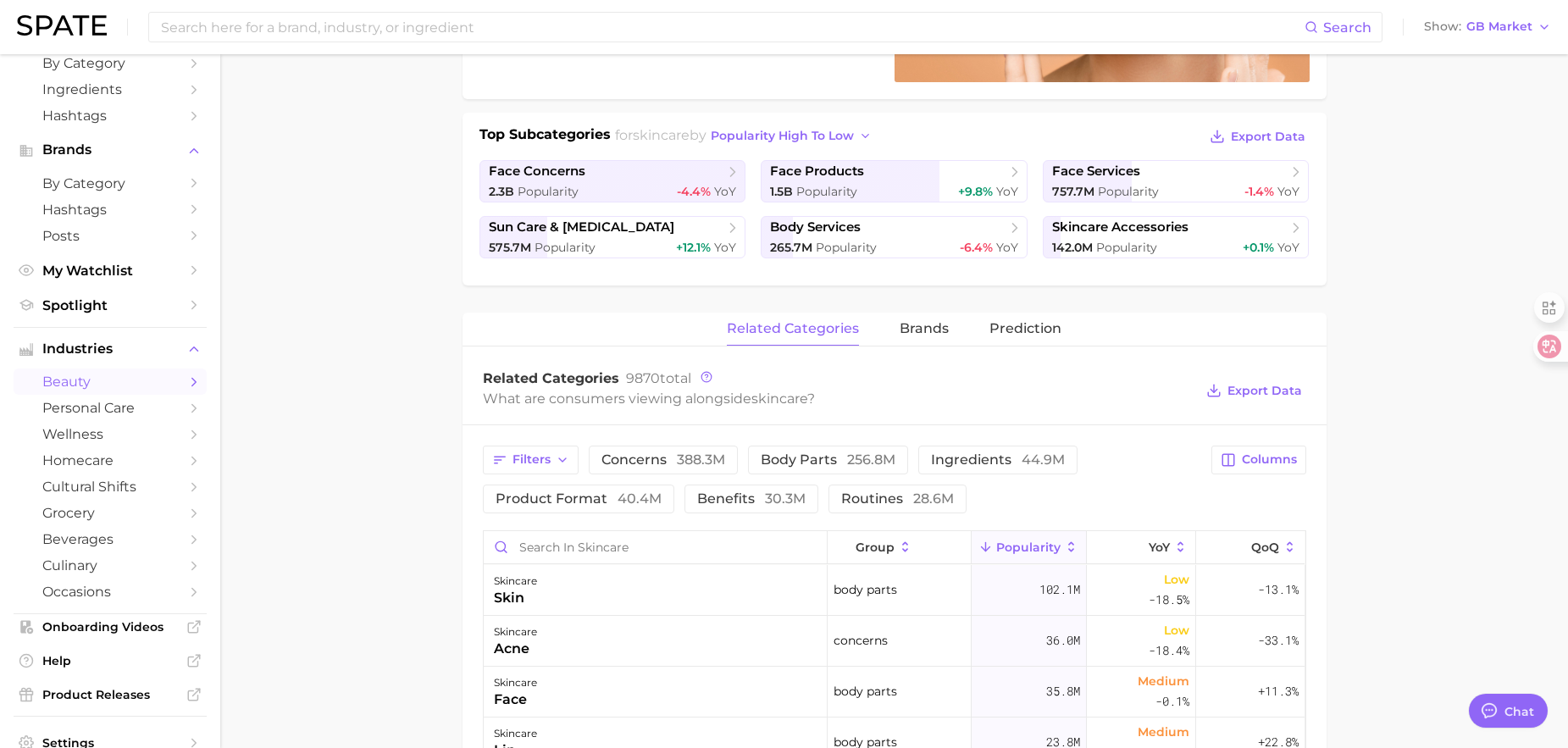
click at [886, 300] on div "skincare Popularity 6.3b YoY -0.4% cluster sustained riser Skincare ranks #2 wi…" at bounding box center [895, 571] width 864 height 1454
click at [922, 332] on span "brands" at bounding box center [923, 329] width 49 height 15
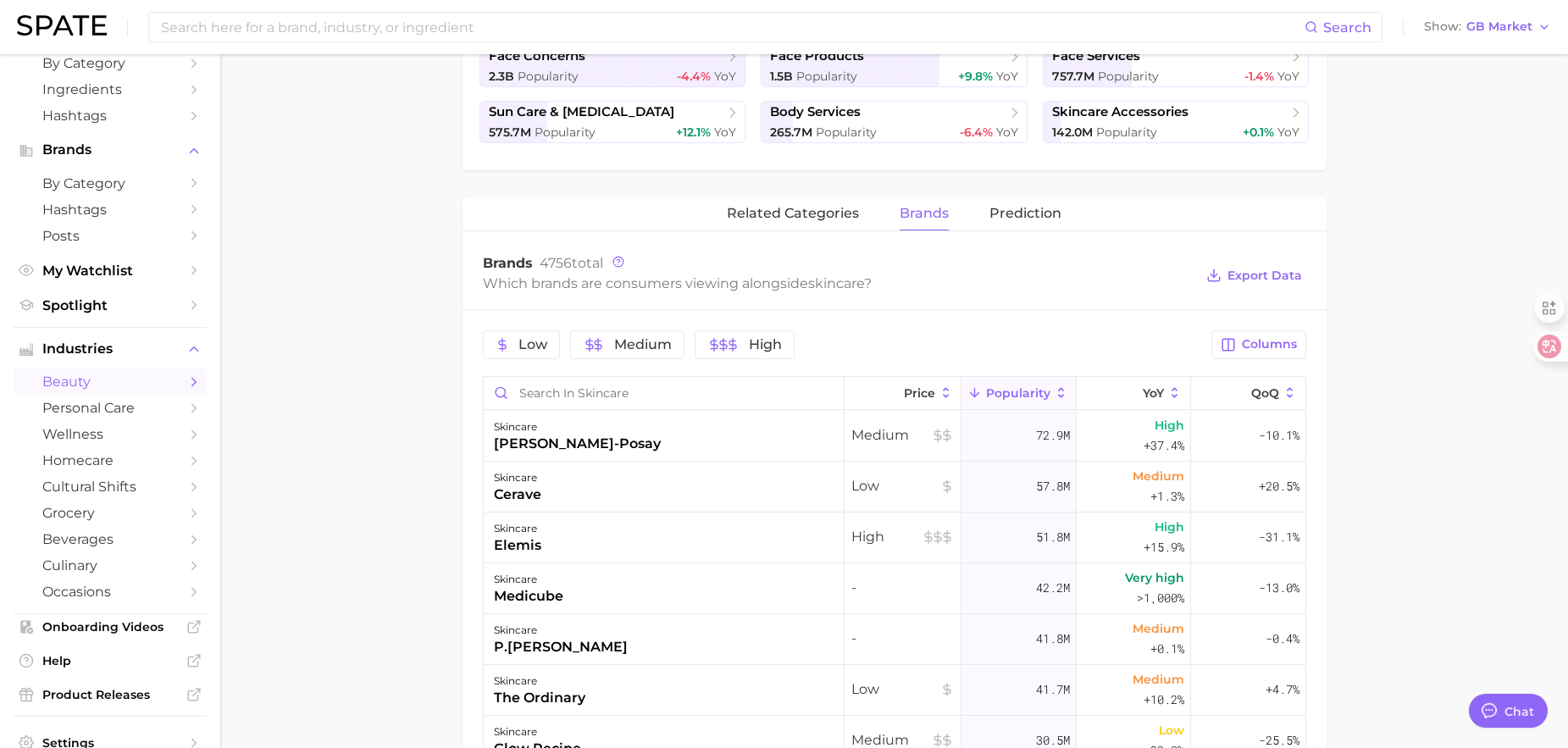
scroll to position [424, 0]
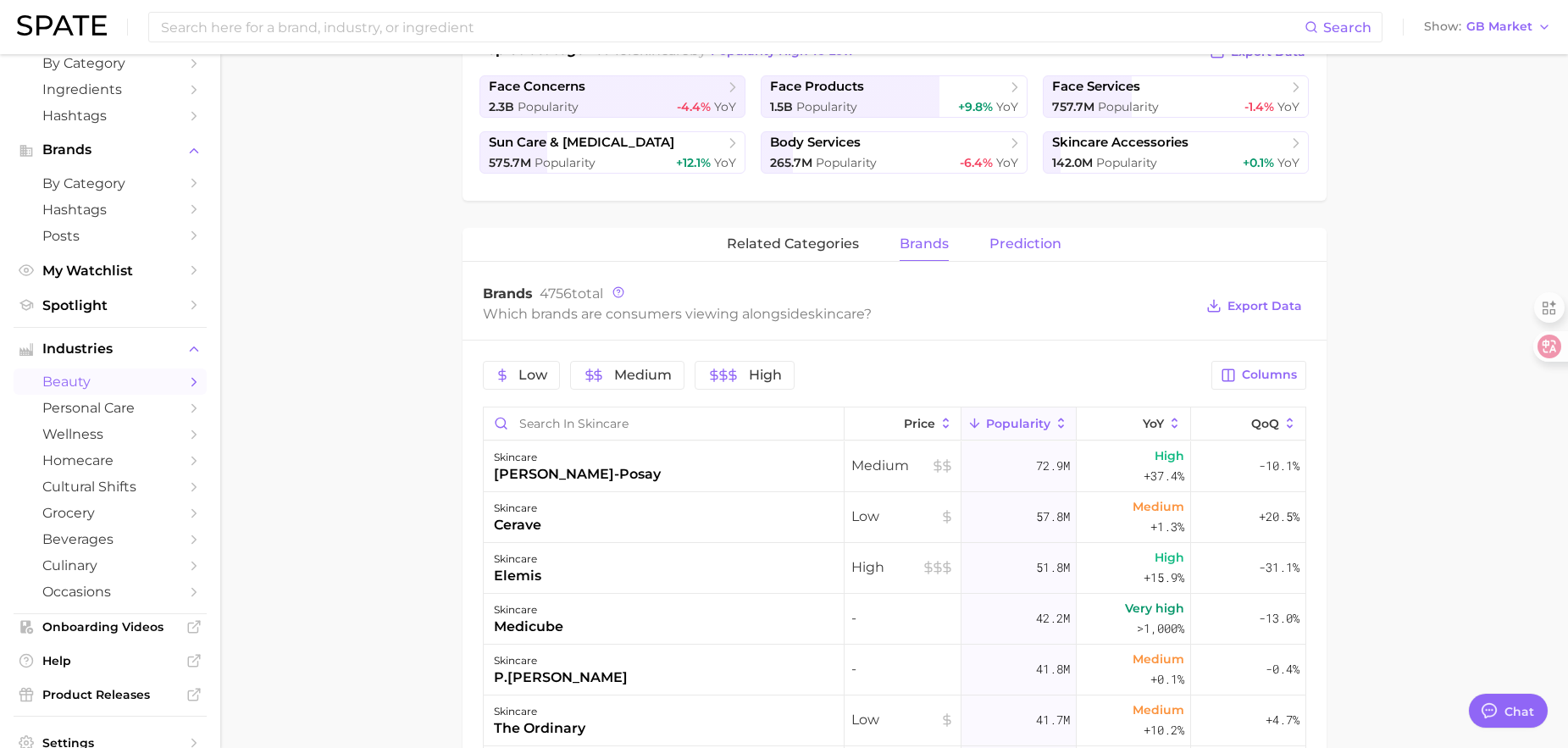
click at [1019, 244] on span "Prediction" at bounding box center [1025, 243] width 72 height 15
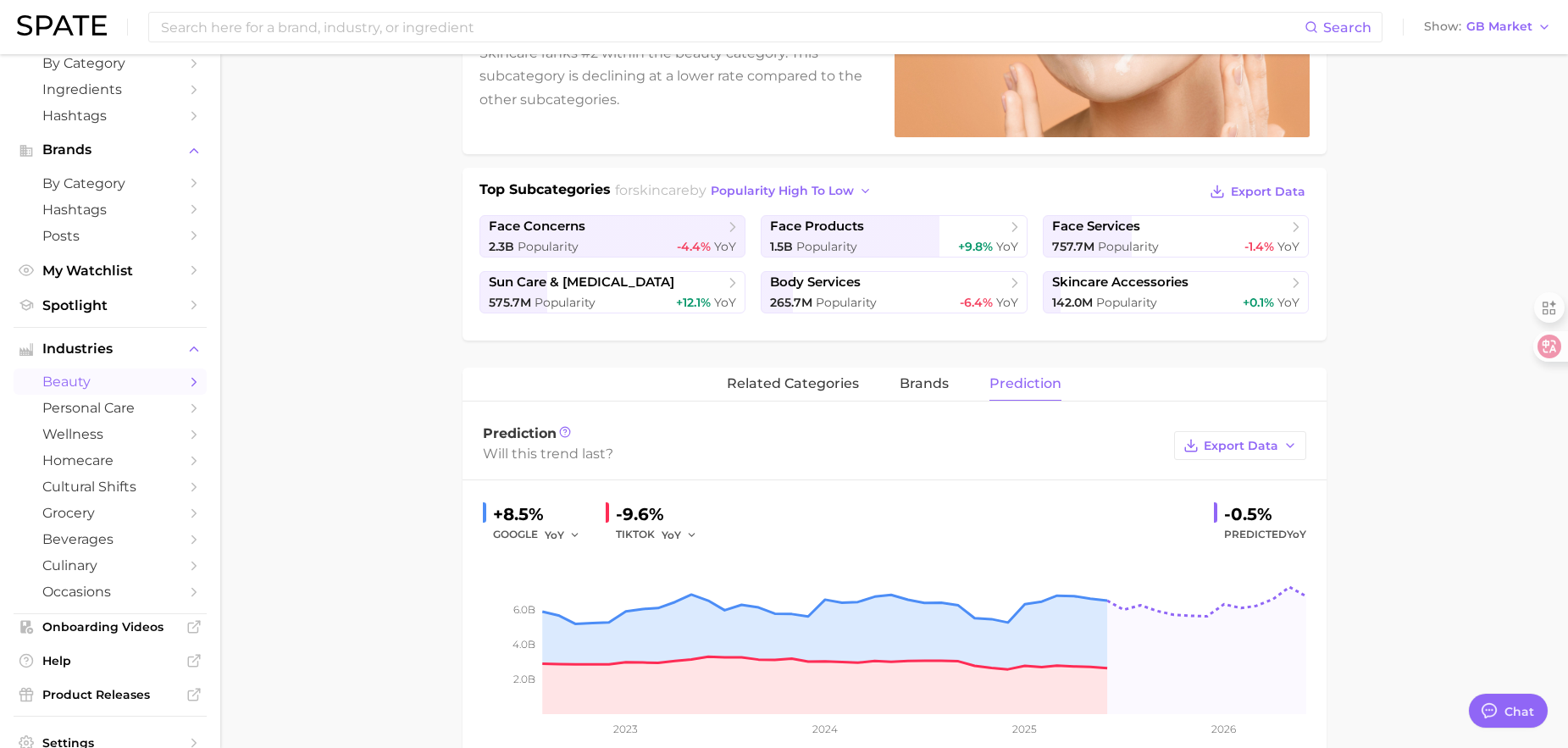
scroll to position [255, 0]
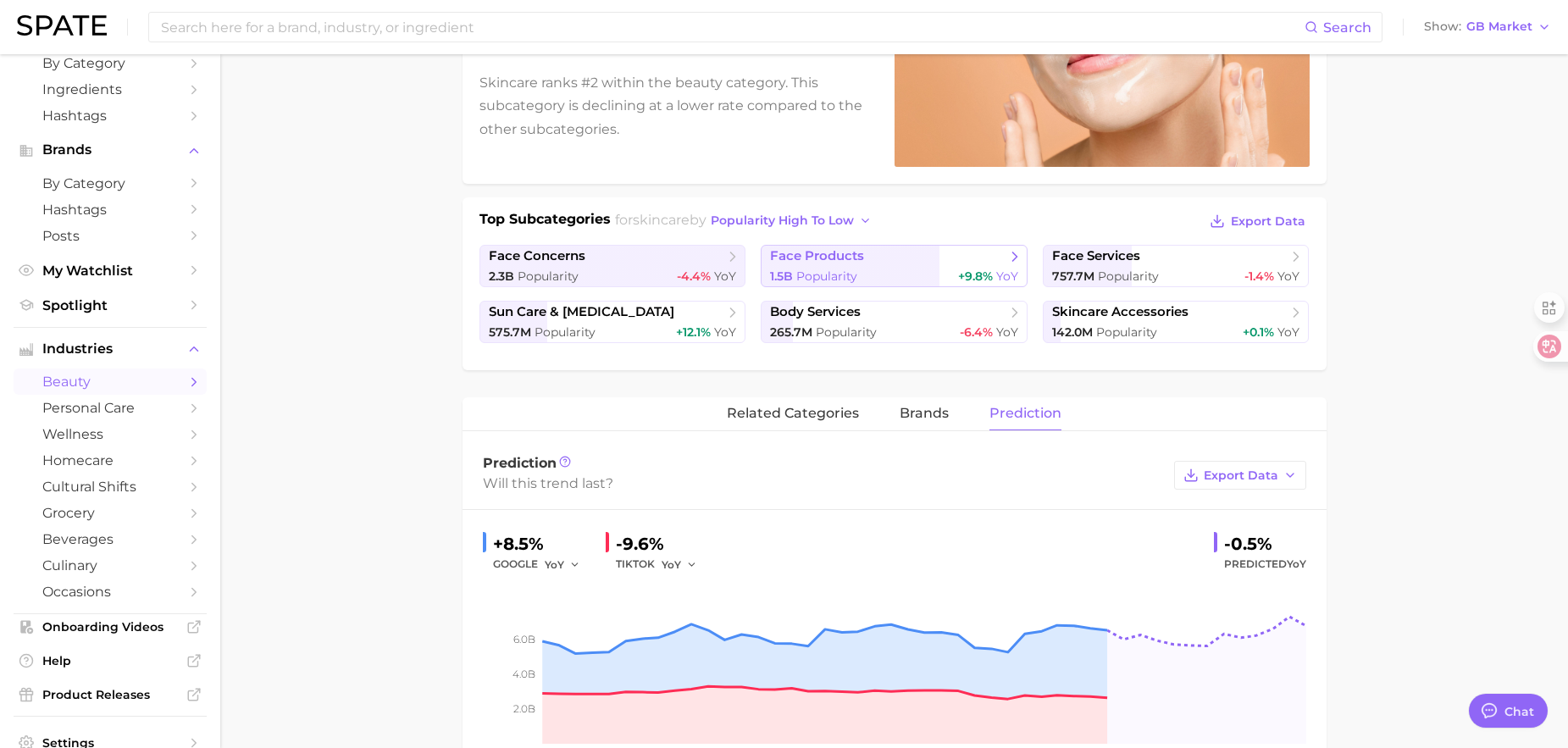
click at [830, 256] on span "face products" at bounding box center [817, 256] width 94 height 16
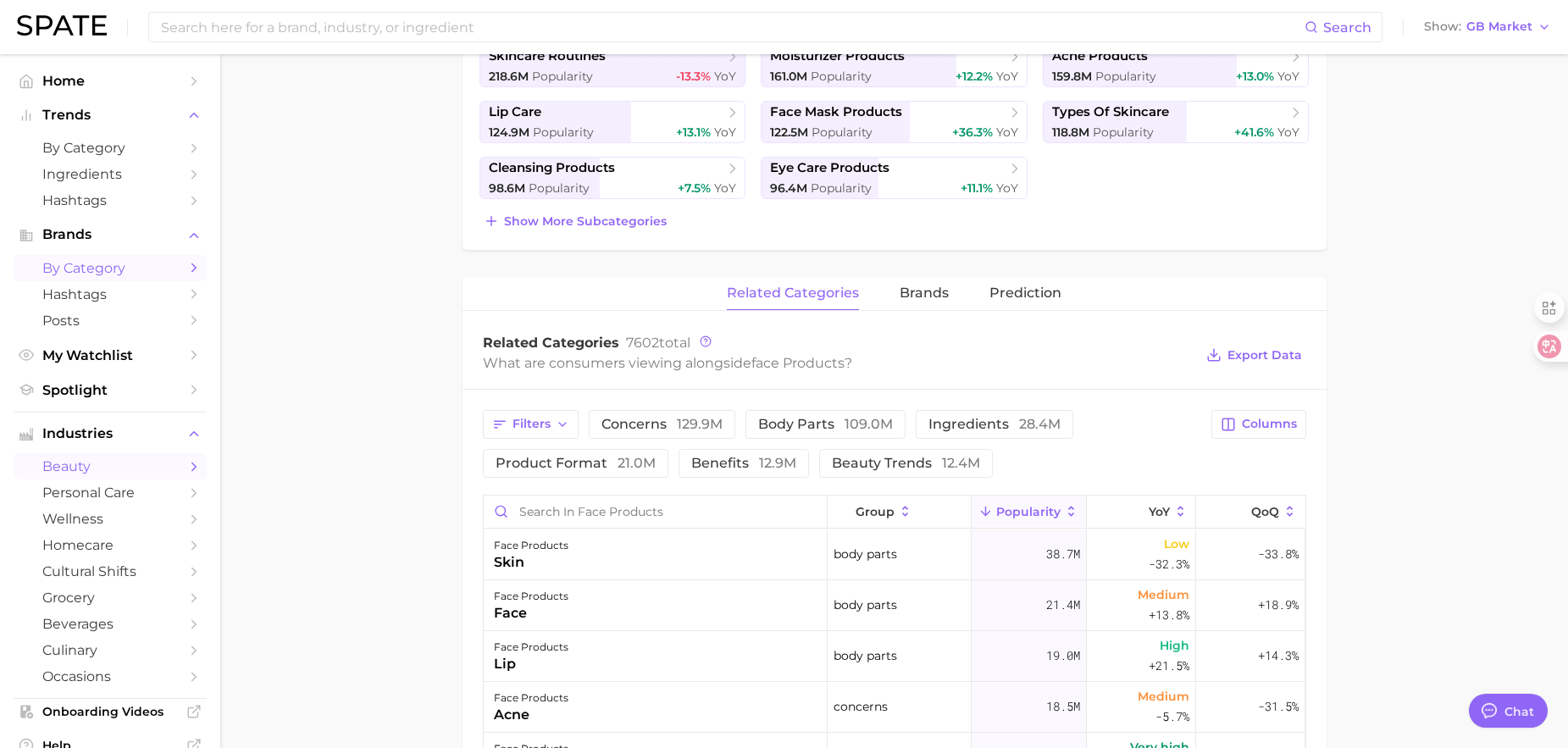
scroll to position [424, 0]
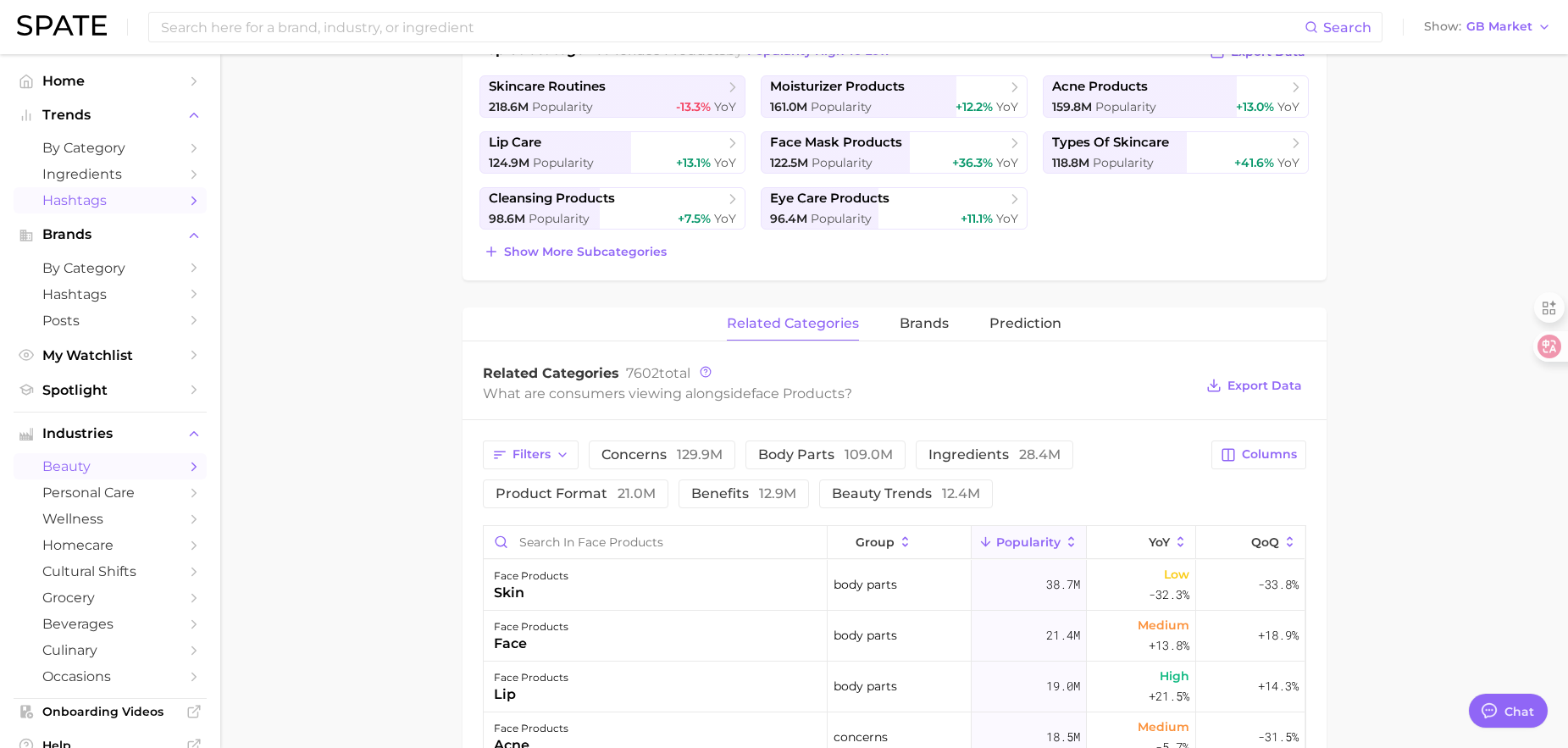
click at [89, 200] on span "Hashtags" at bounding box center [111, 200] width 136 height 16
